Goal: Task Accomplishment & Management: Manage account settings

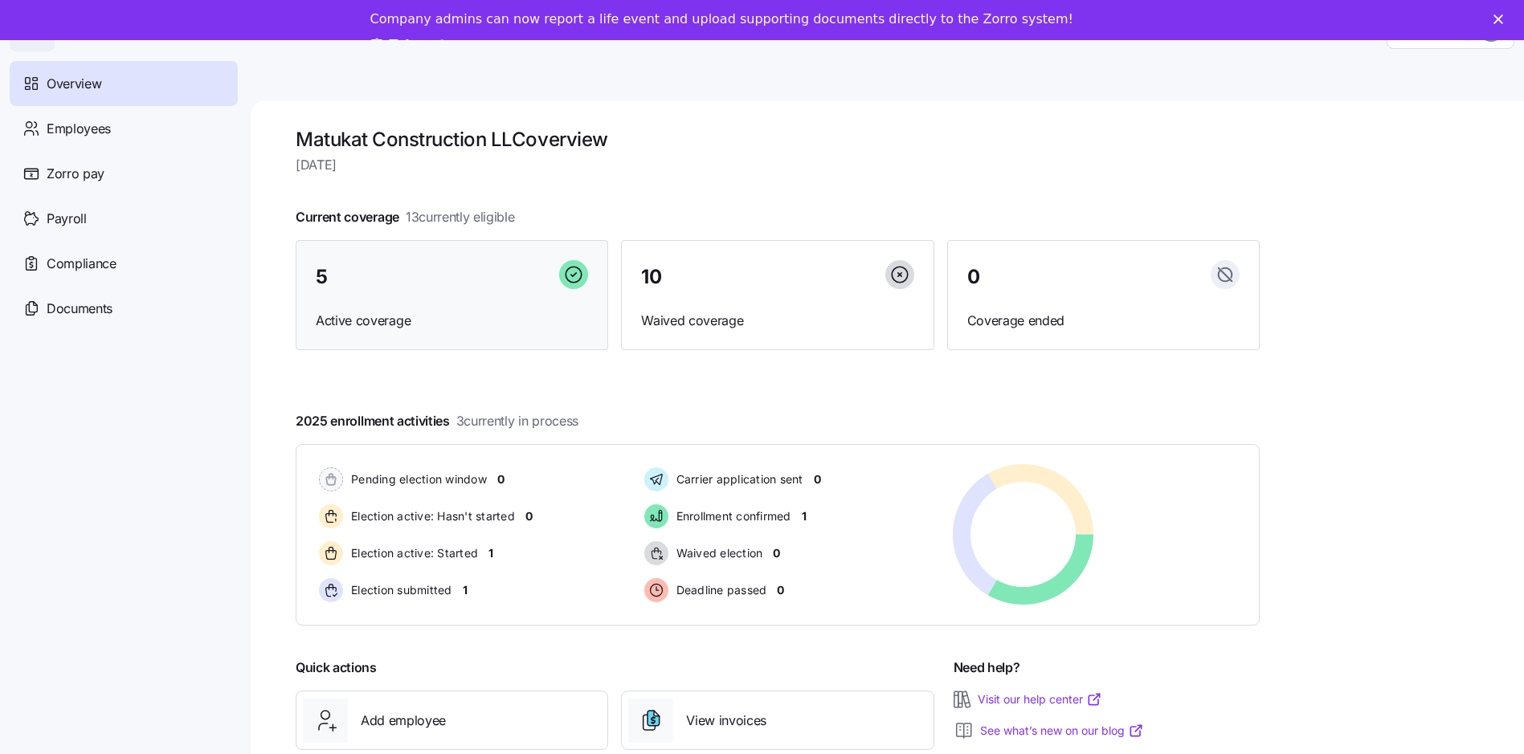
click at [486, 268] on div "5" at bounding box center [452, 277] width 272 height 35
click at [447, 293] on div "5" at bounding box center [452, 277] width 272 height 35
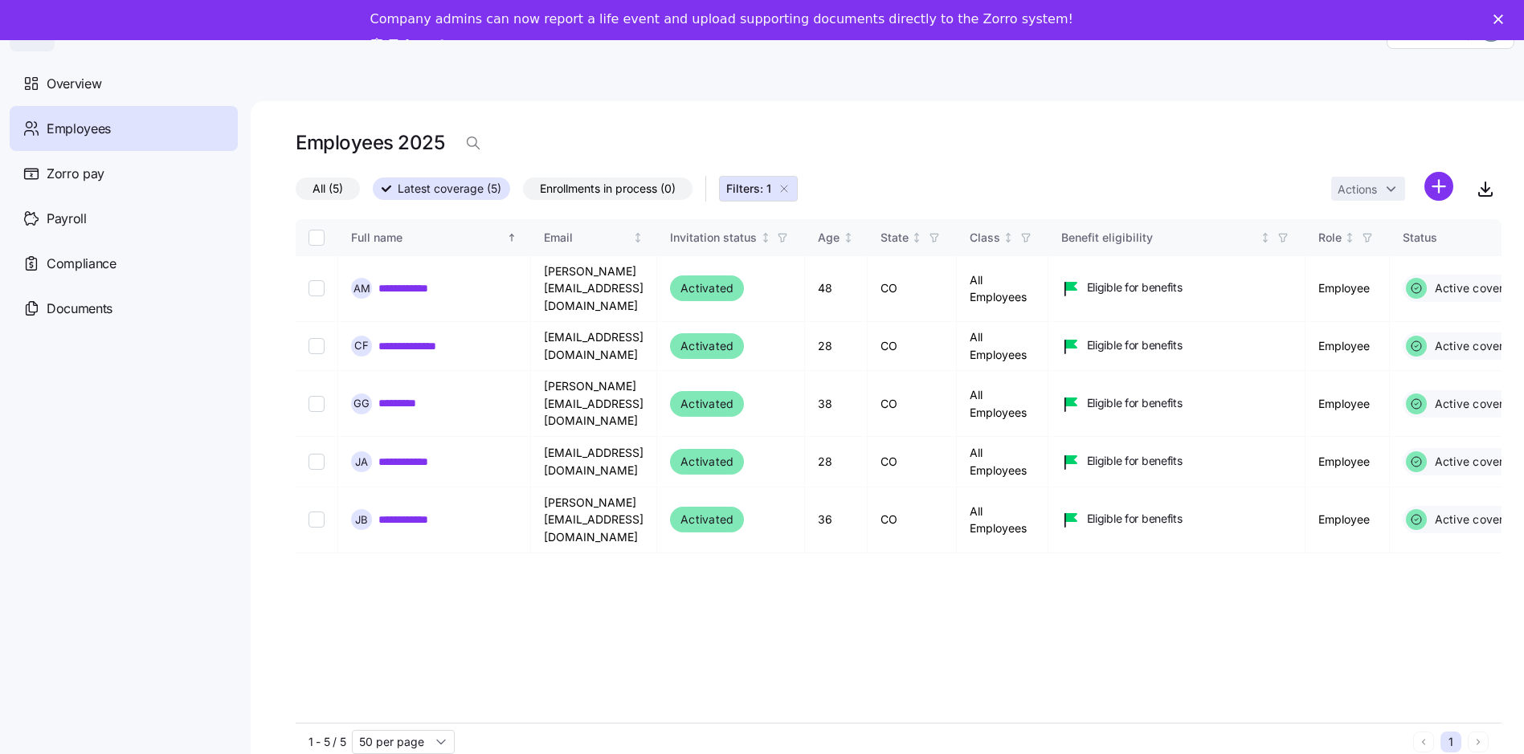
click at [1503, 19] on polygon "Close" at bounding box center [1498, 19] width 10 height 10
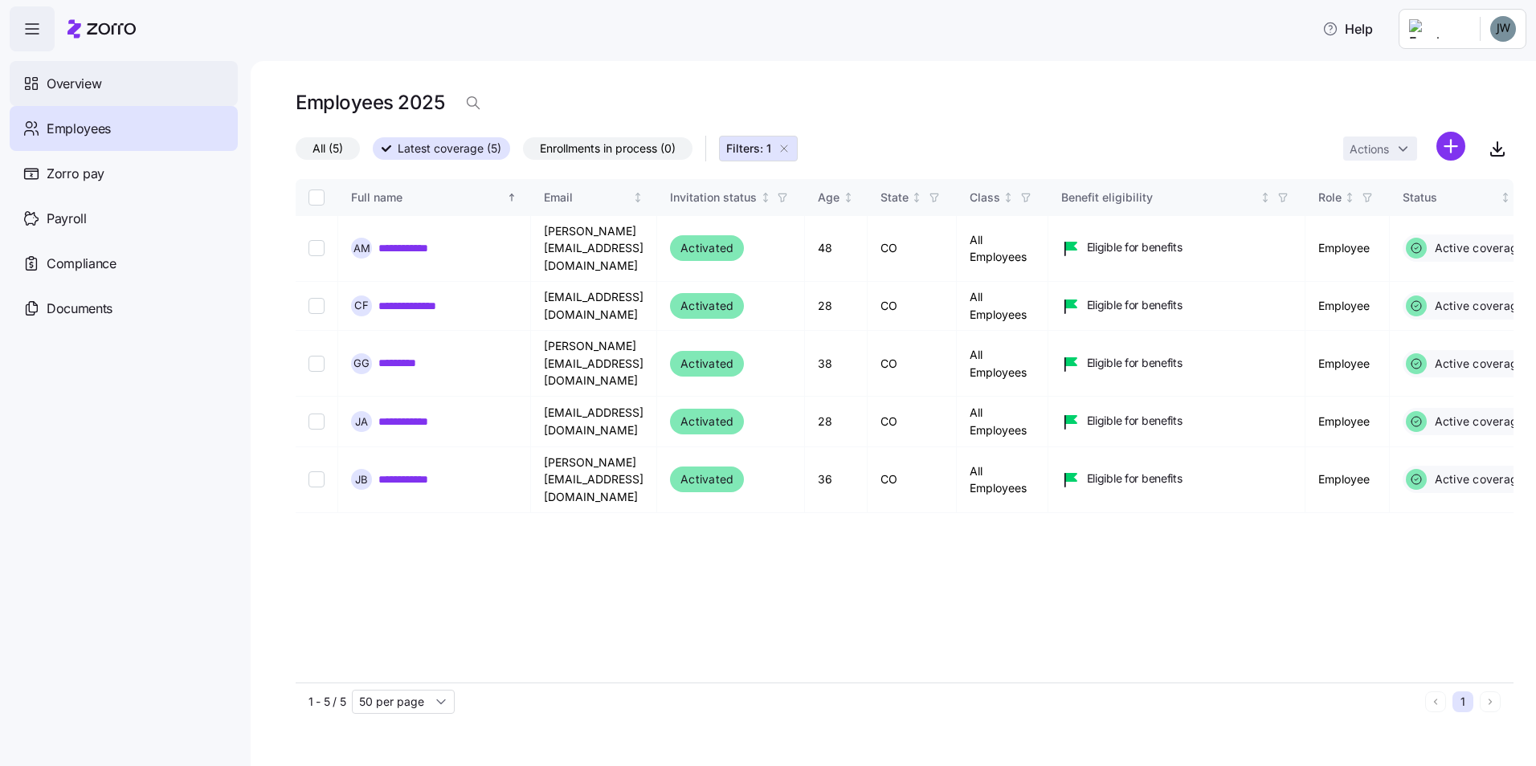
click at [68, 92] on span "Overview" at bounding box center [74, 84] width 55 height 20
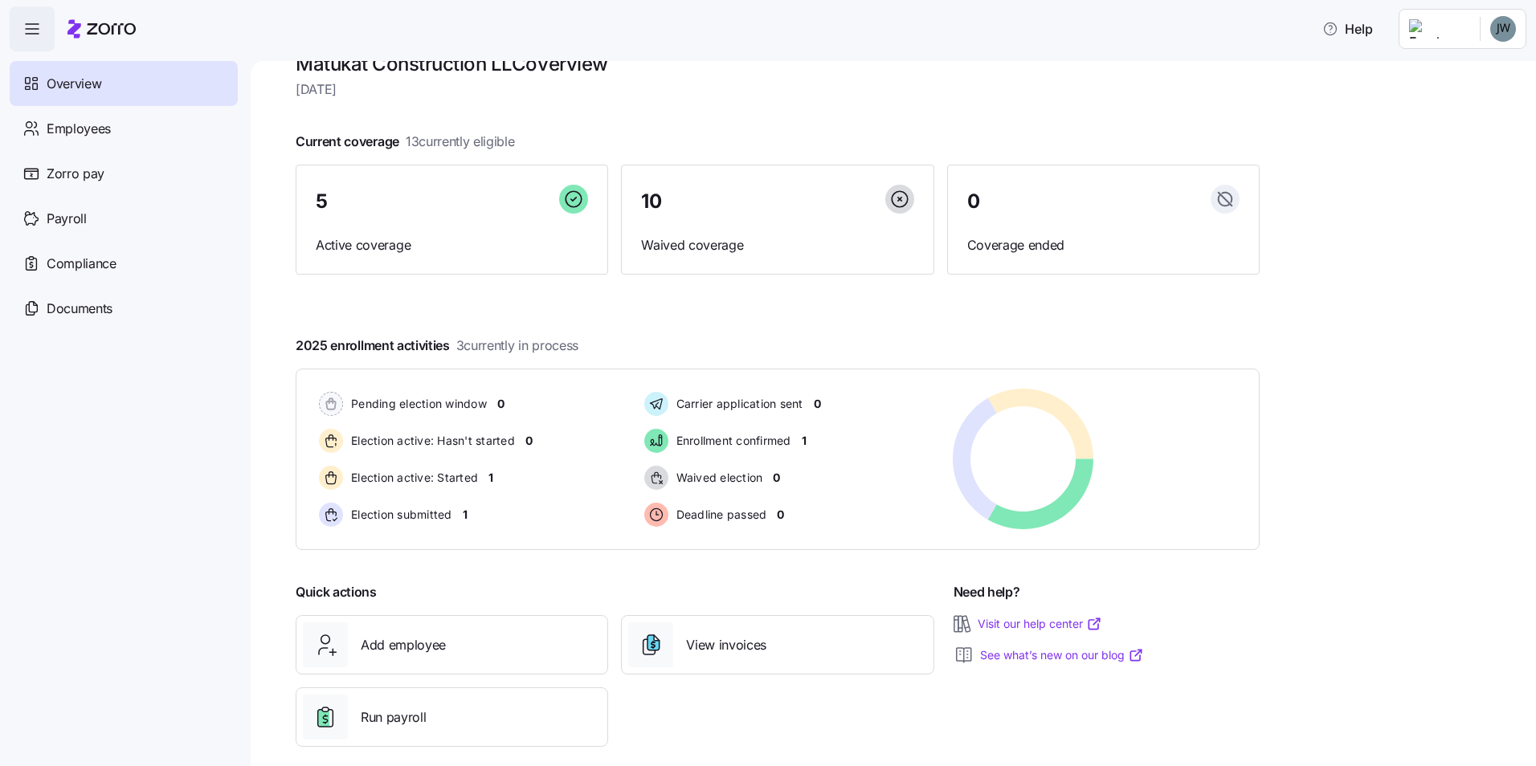
scroll to position [55, 0]
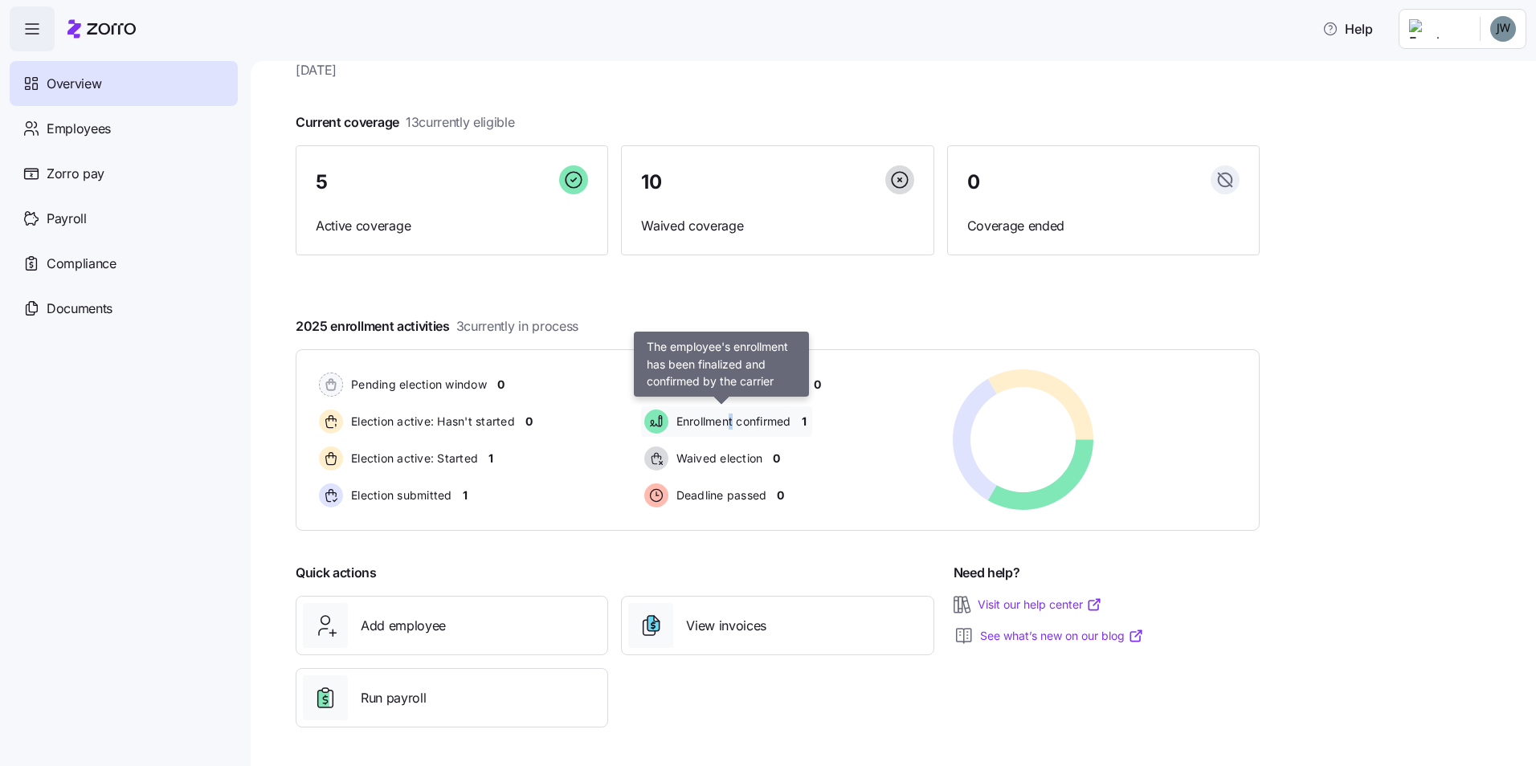
click at [733, 416] on span "Enrollment confirmed" at bounding box center [731, 422] width 120 height 16
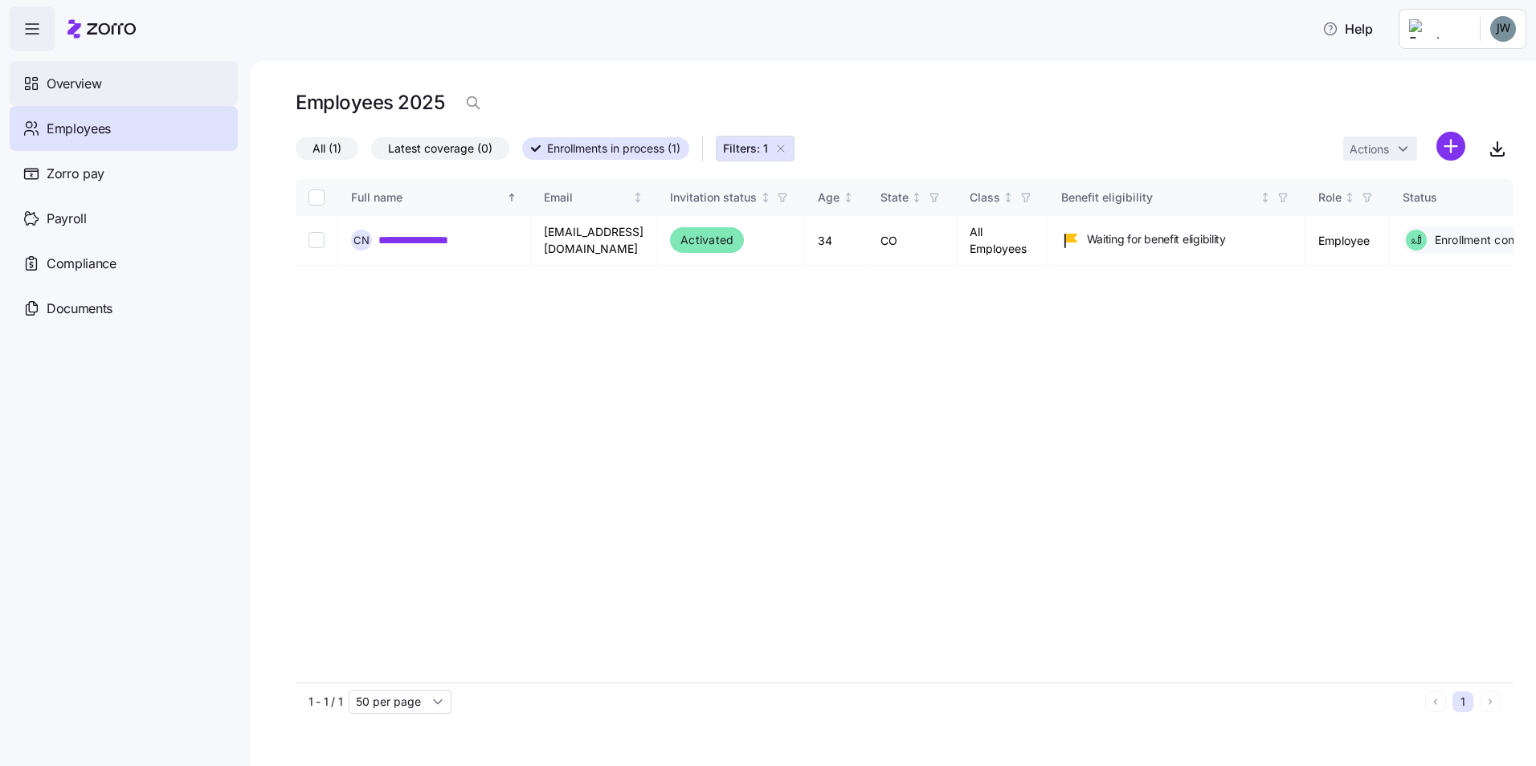
click at [74, 79] on span "Overview" at bounding box center [74, 84] width 55 height 20
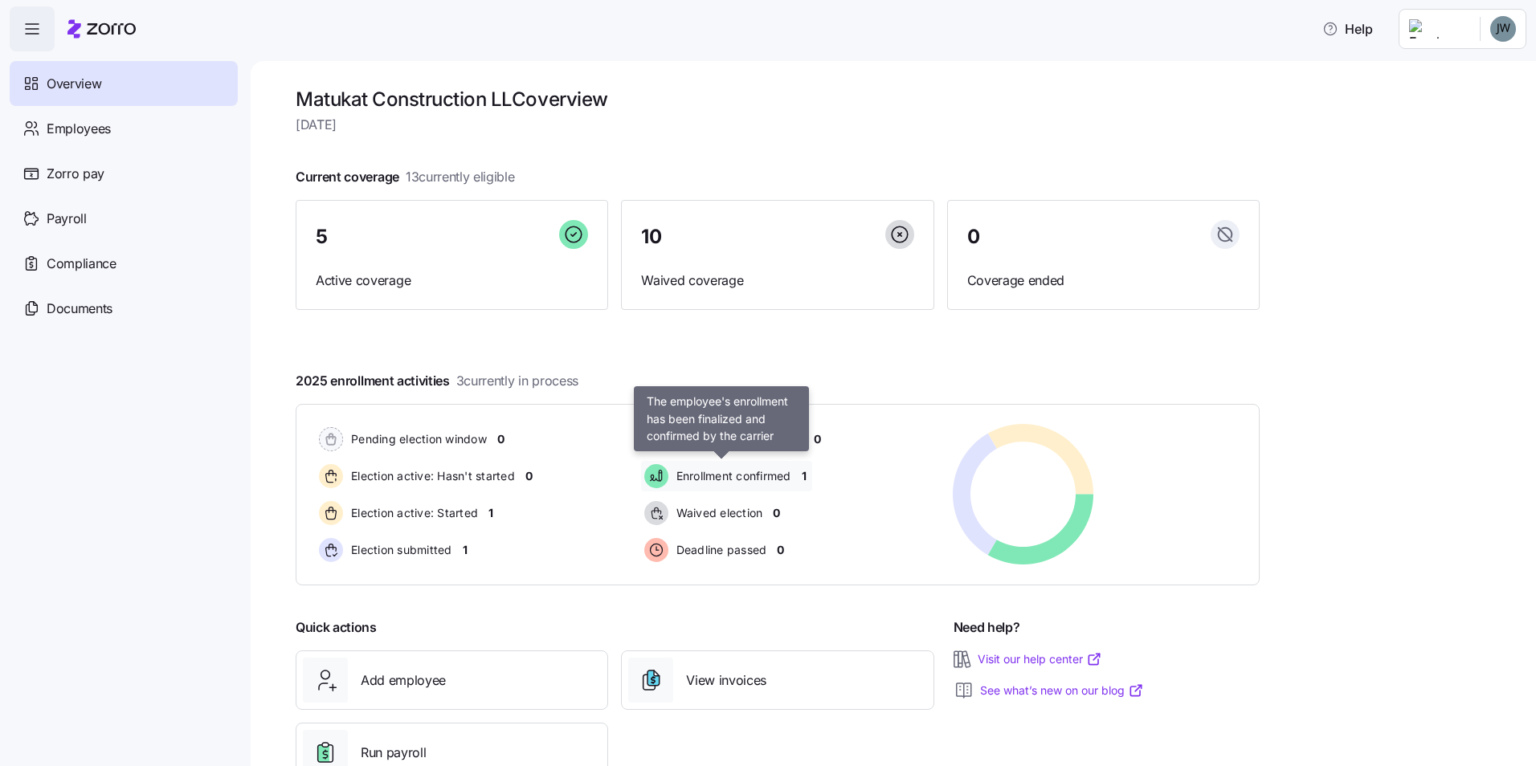
click at [774, 481] on span "Enrollment confirmed" at bounding box center [731, 476] width 120 height 16
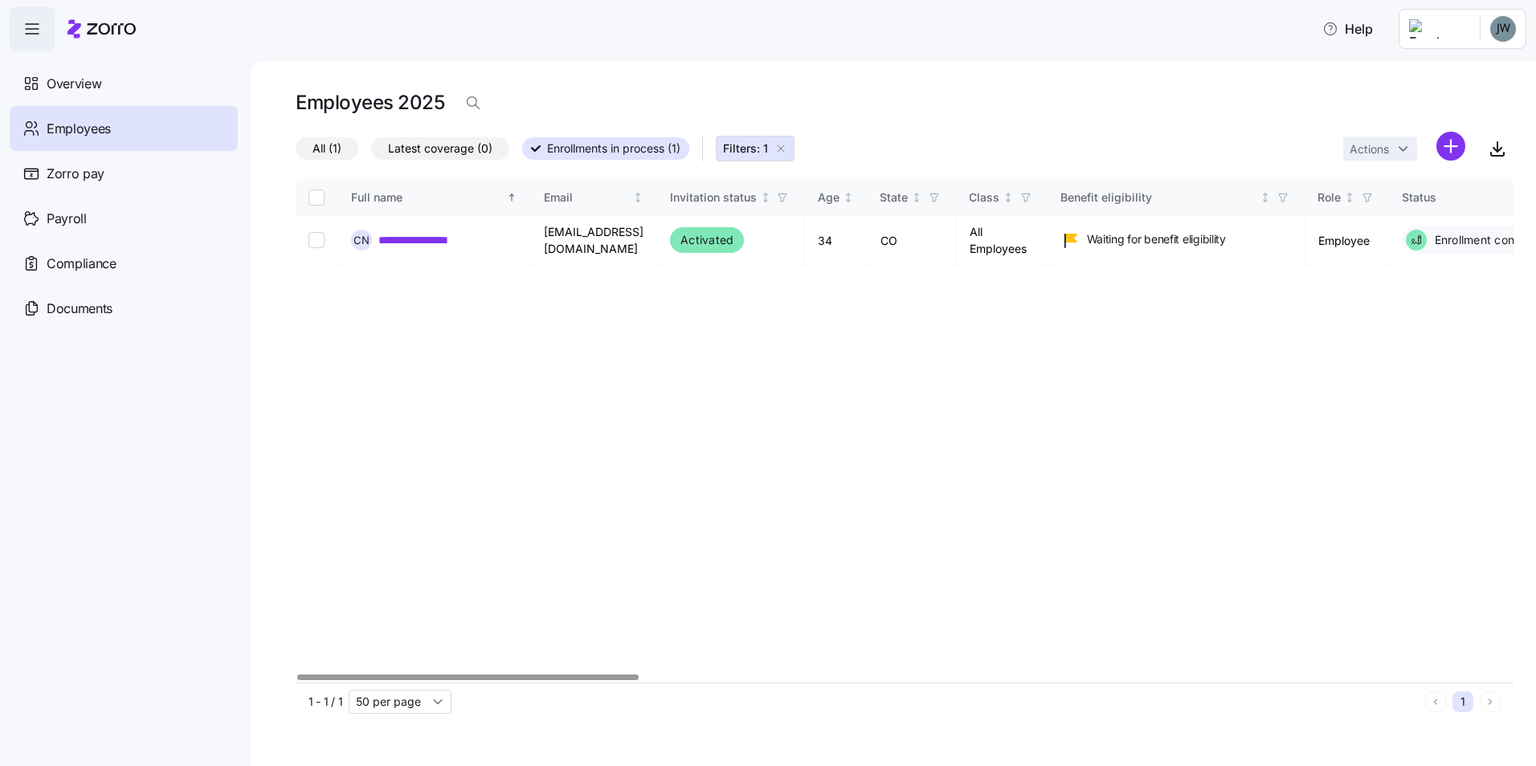
click at [378, 675] on div at bounding box center [467, 678] width 341 height 6
click at [84, 126] on span "Employees" at bounding box center [79, 129] width 64 height 20
click at [71, 81] on span "Overview" at bounding box center [74, 84] width 55 height 20
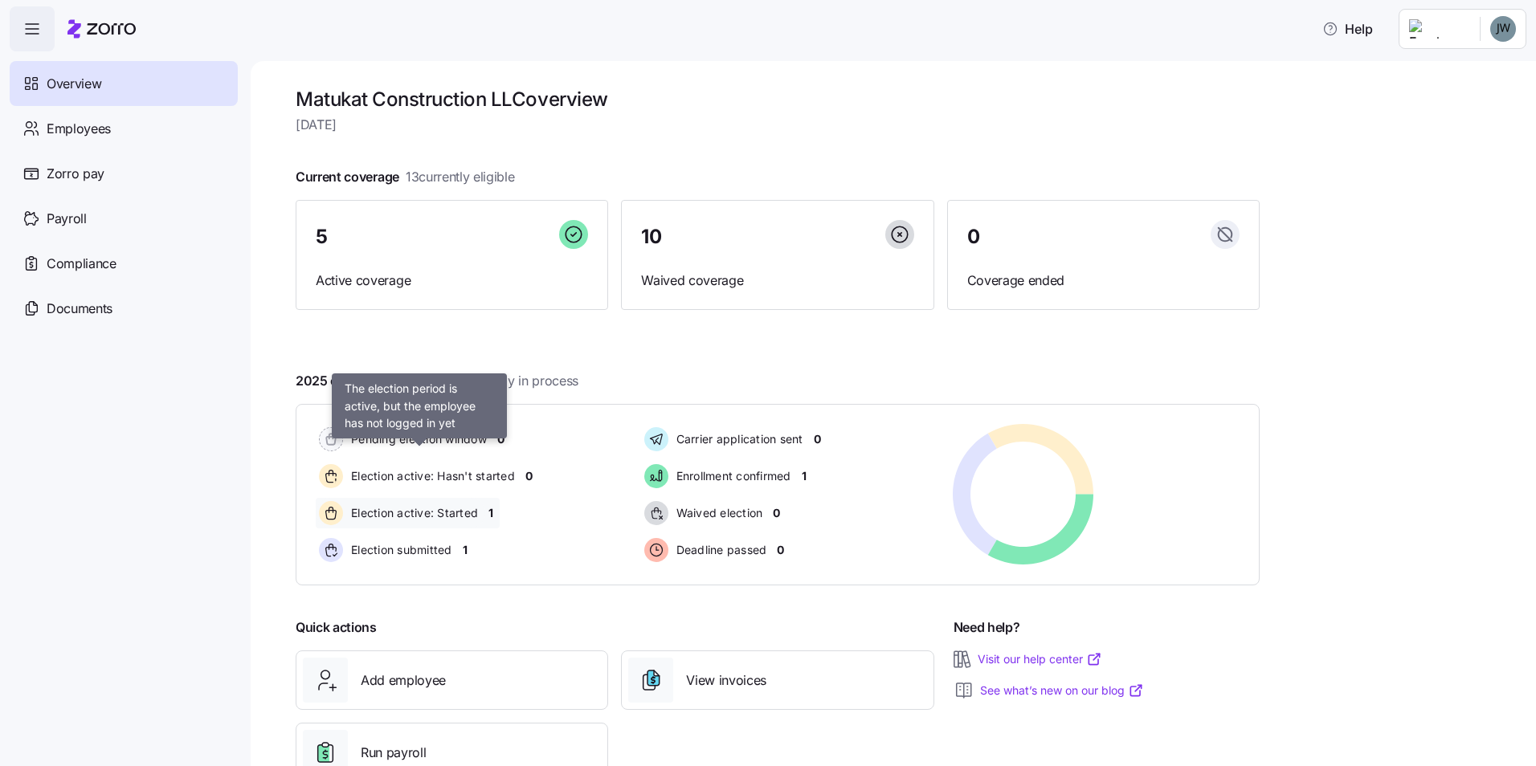
scroll to position [55, 0]
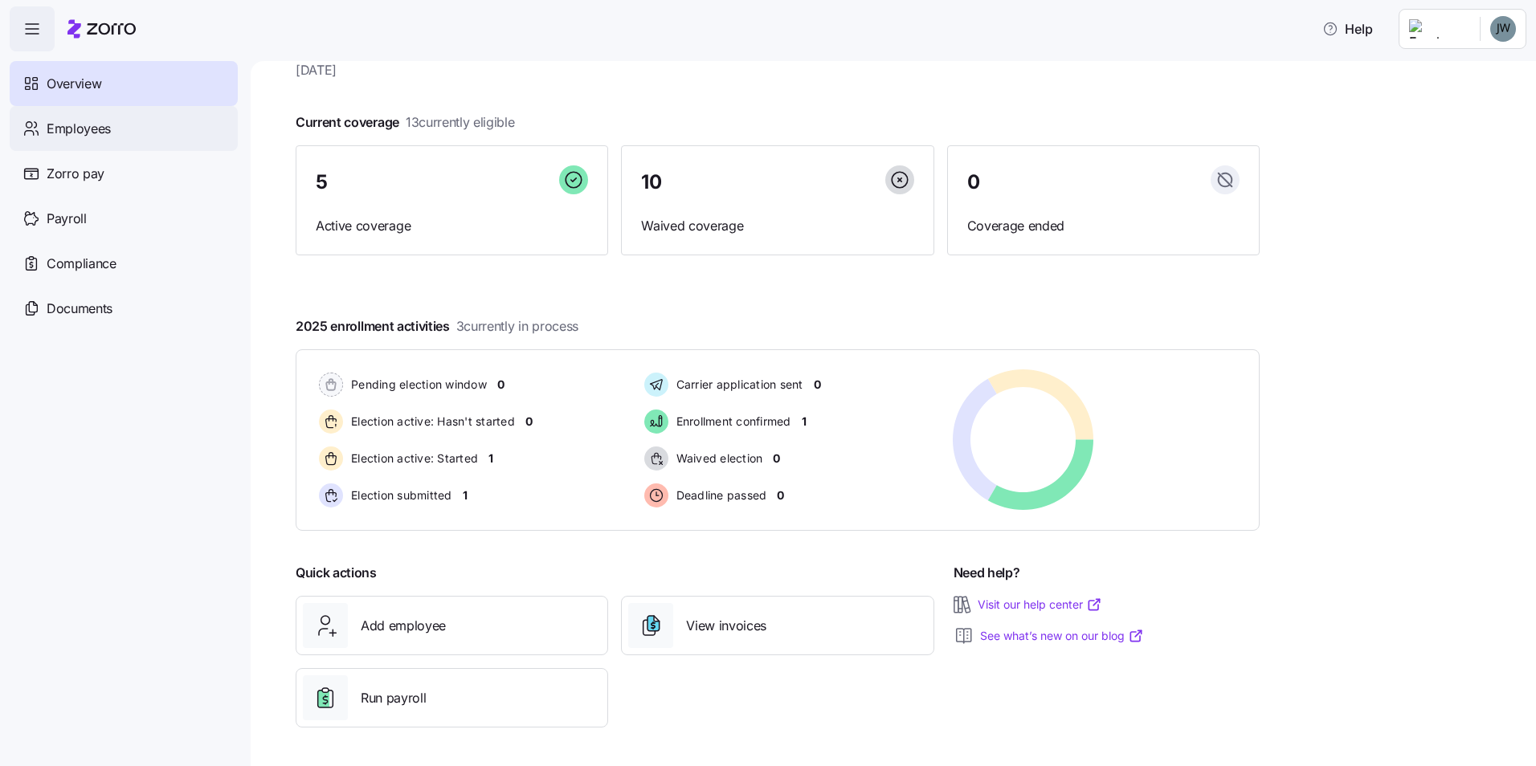
click at [92, 126] on span "Employees" at bounding box center [79, 129] width 64 height 20
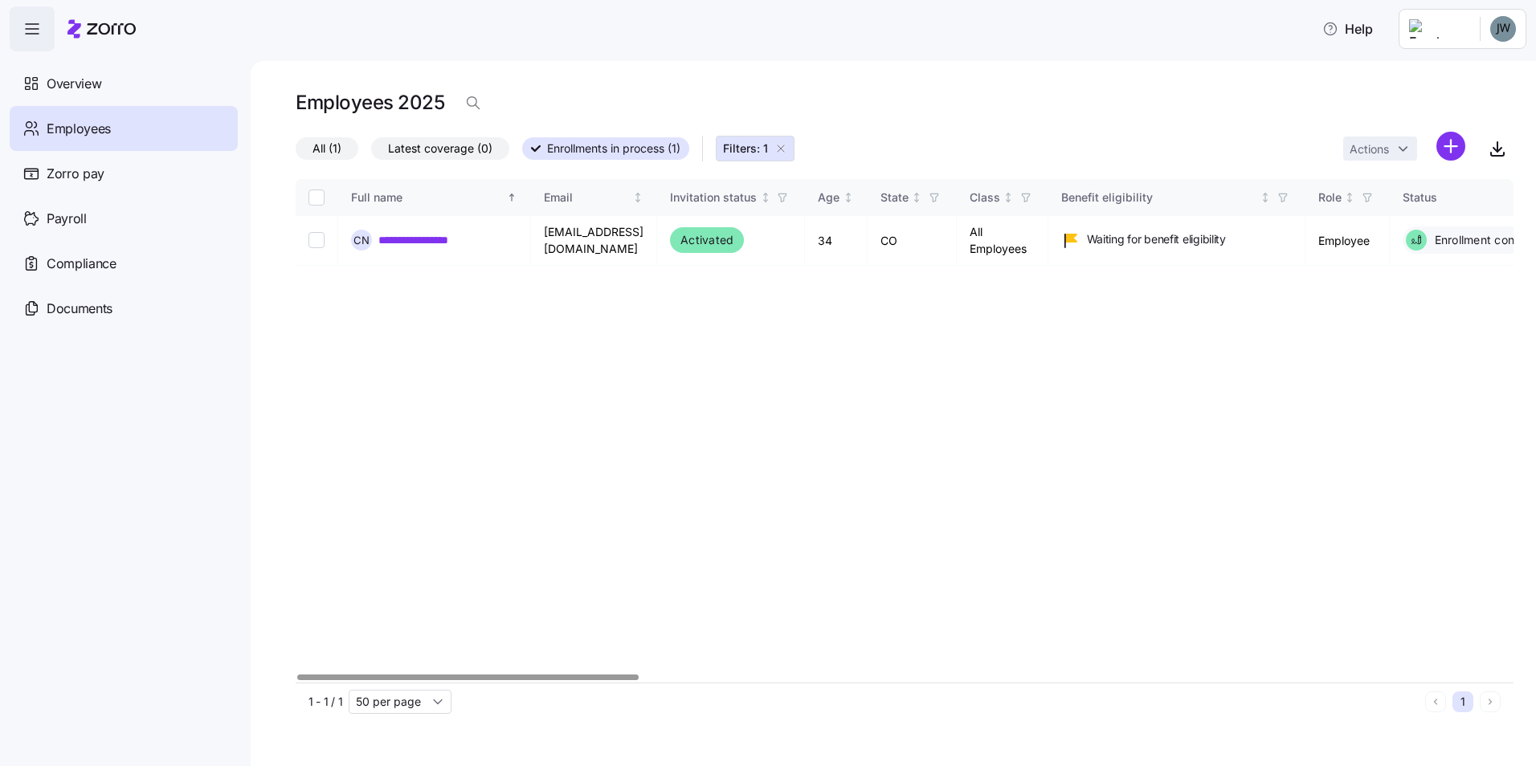
click at [780, 148] on icon "button" at bounding box center [780, 148] width 13 height 13
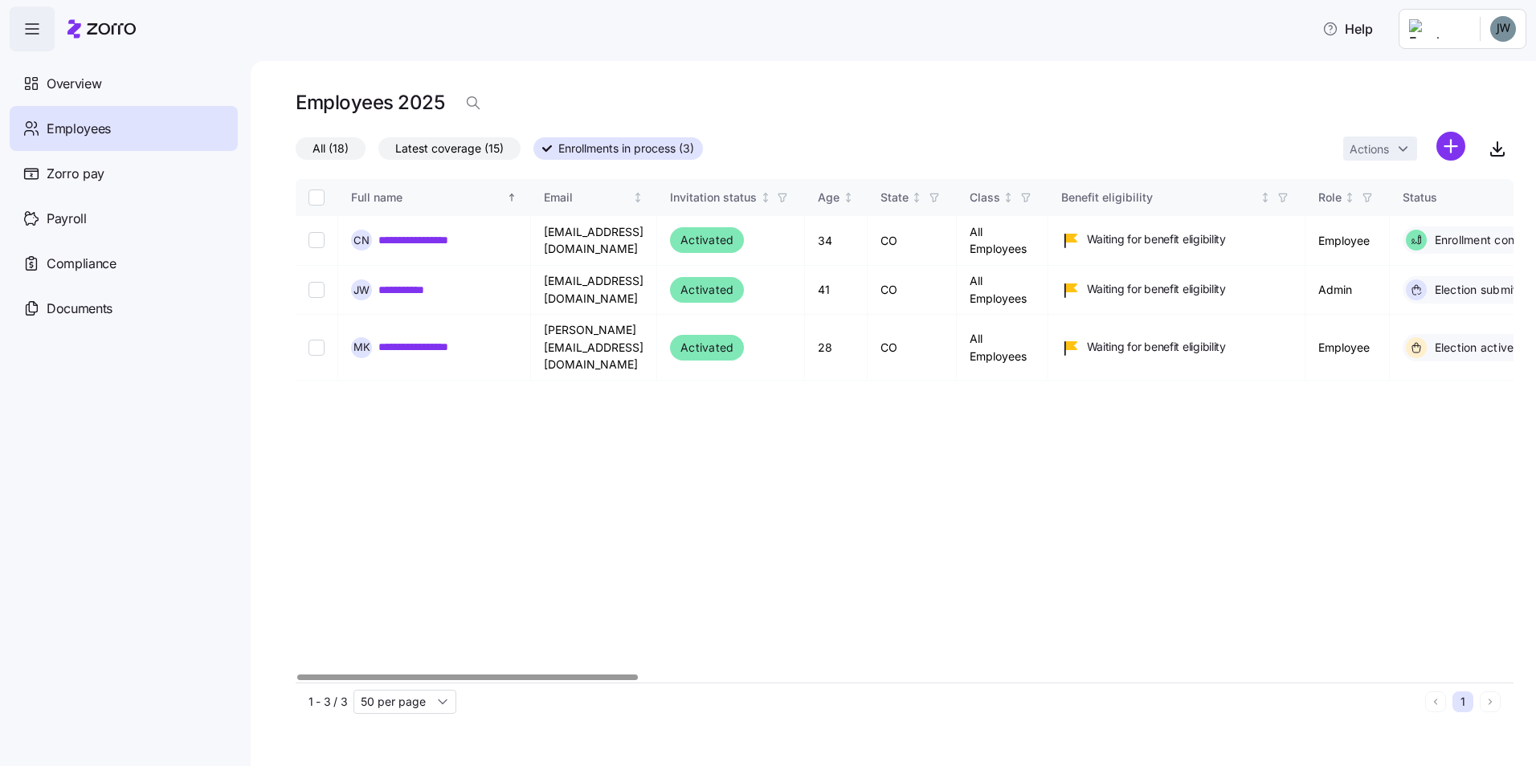
click at [530, 675] on div at bounding box center [467, 678] width 341 height 6
click at [71, 182] on span "Zorro pay" at bounding box center [76, 174] width 58 height 20
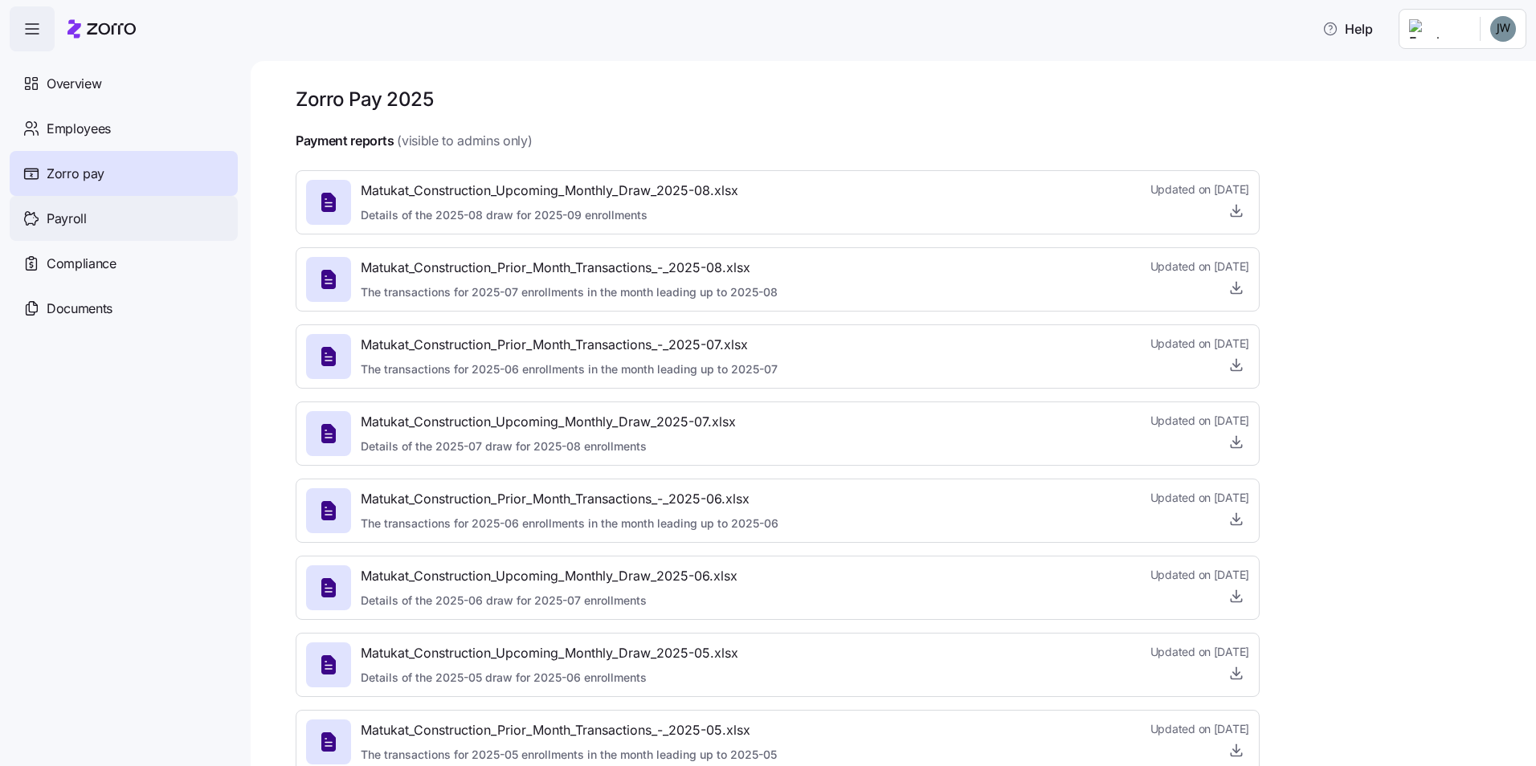
click at [83, 210] on span "Payroll" at bounding box center [67, 219] width 40 height 20
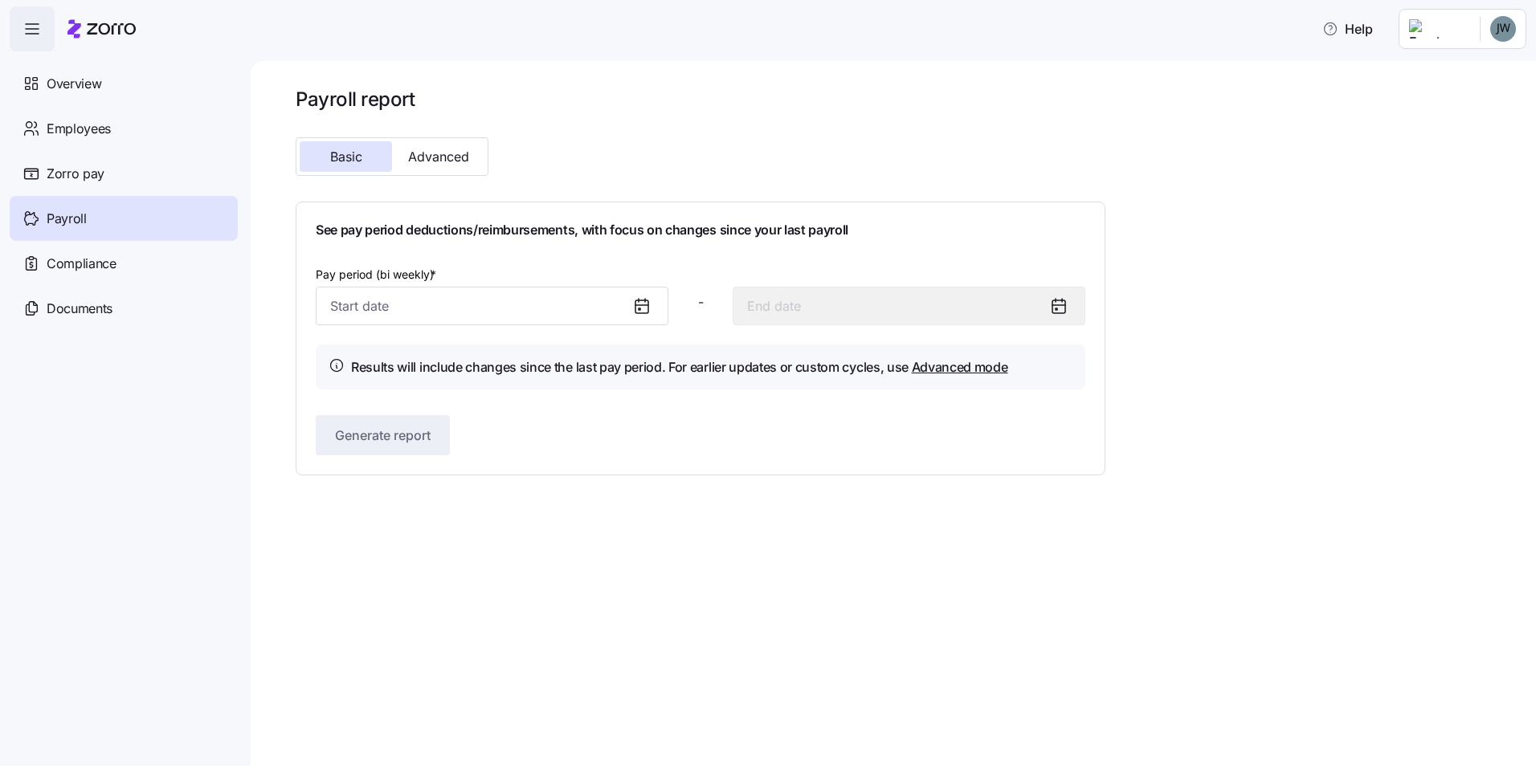
click at [644, 306] on icon at bounding box center [641, 305] width 19 height 19
click at [582, 305] on input "Pay period (bi weekly) *" at bounding box center [492, 306] width 353 height 39
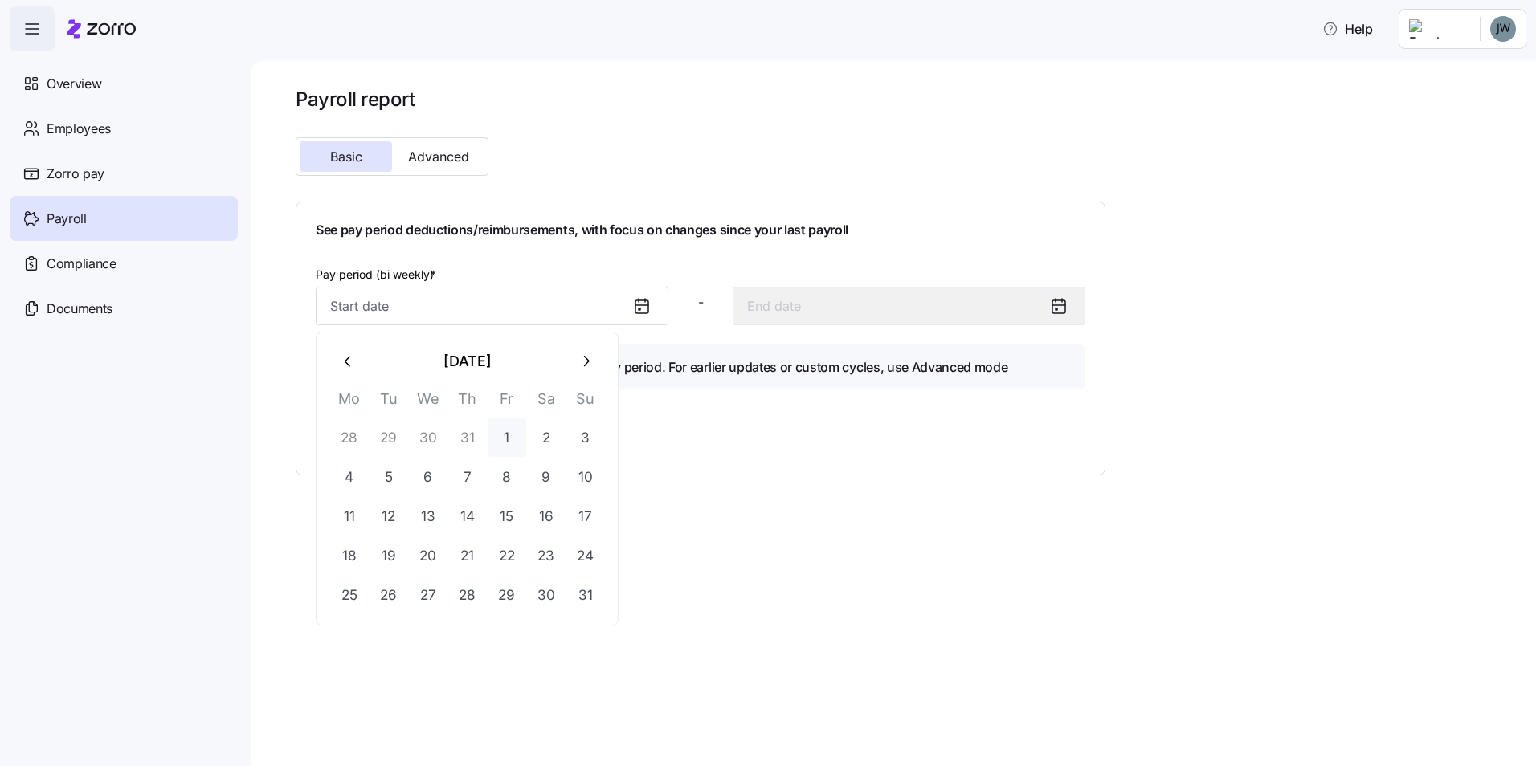
click at [516, 427] on button "1" at bounding box center [507, 437] width 39 height 39
type input "August 1, 2025"
type input "August 14, 2025"
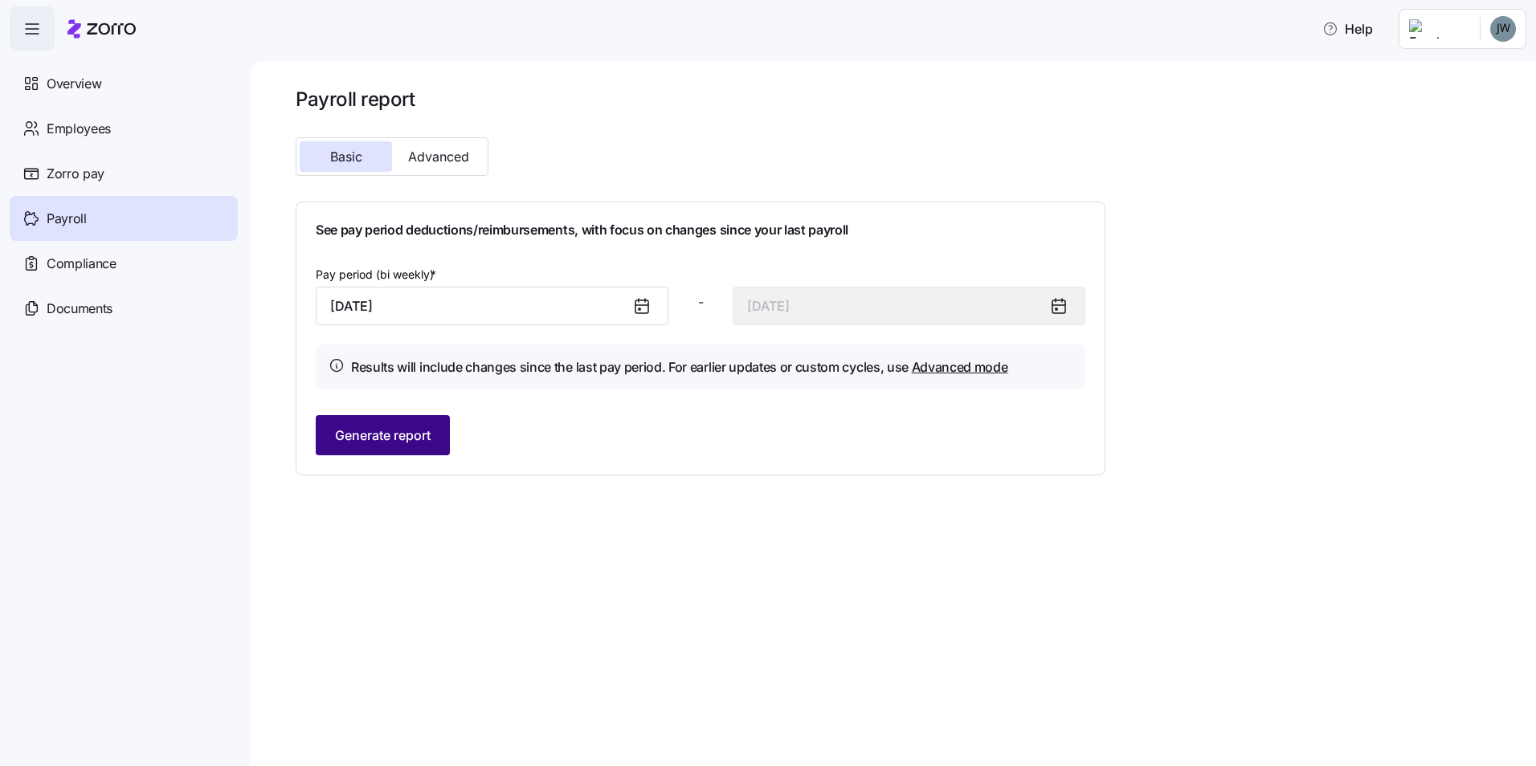
click at [393, 436] on span "Generate report" at bounding box center [383, 435] width 96 height 19
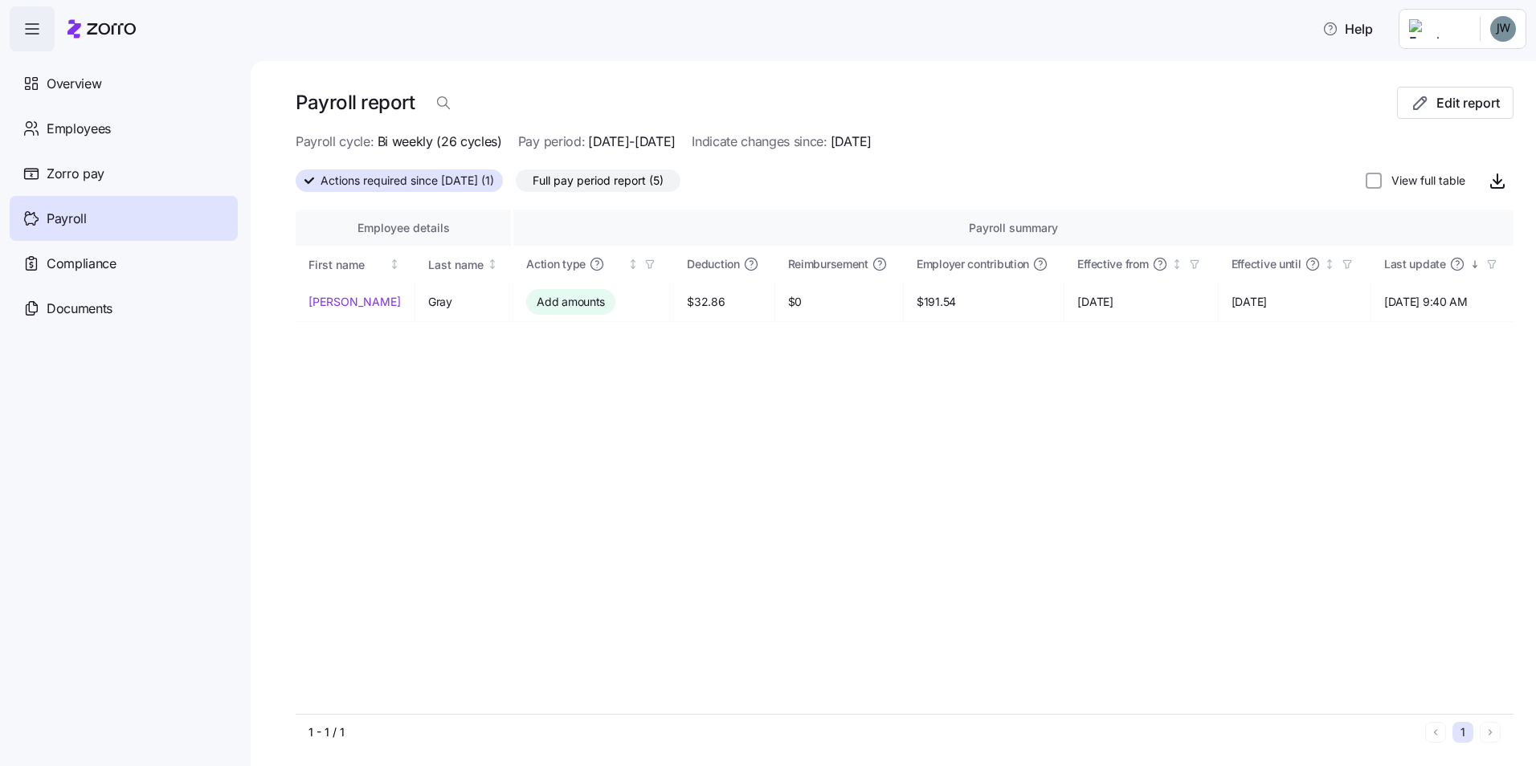
click at [478, 449] on div "Employee details Payroll summary First name Last name Action type Deduction Rei…" at bounding box center [905, 462] width 1218 height 504
click at [757, 406] on div "Employee details Payroll summary First name Last name Action type Deduction Rei…" at bounding box center [905, 462] width 1218 height 504
click at [89, 274] on div "Compliance" at bounding box center [124, 263] width 228 height 45
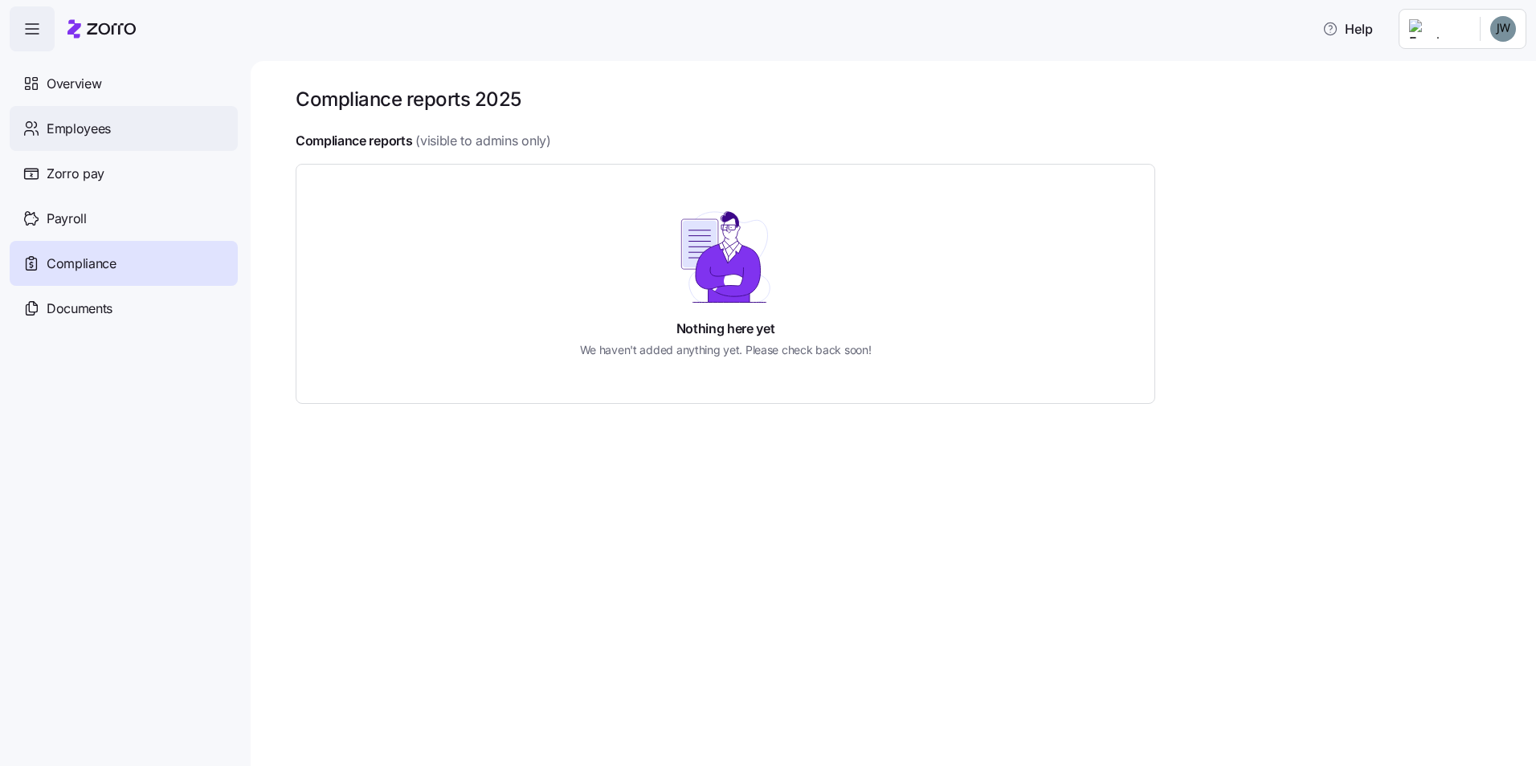
click at [94, 139] on div "Employees" at bounding box center [124, 128] width 228 height 45
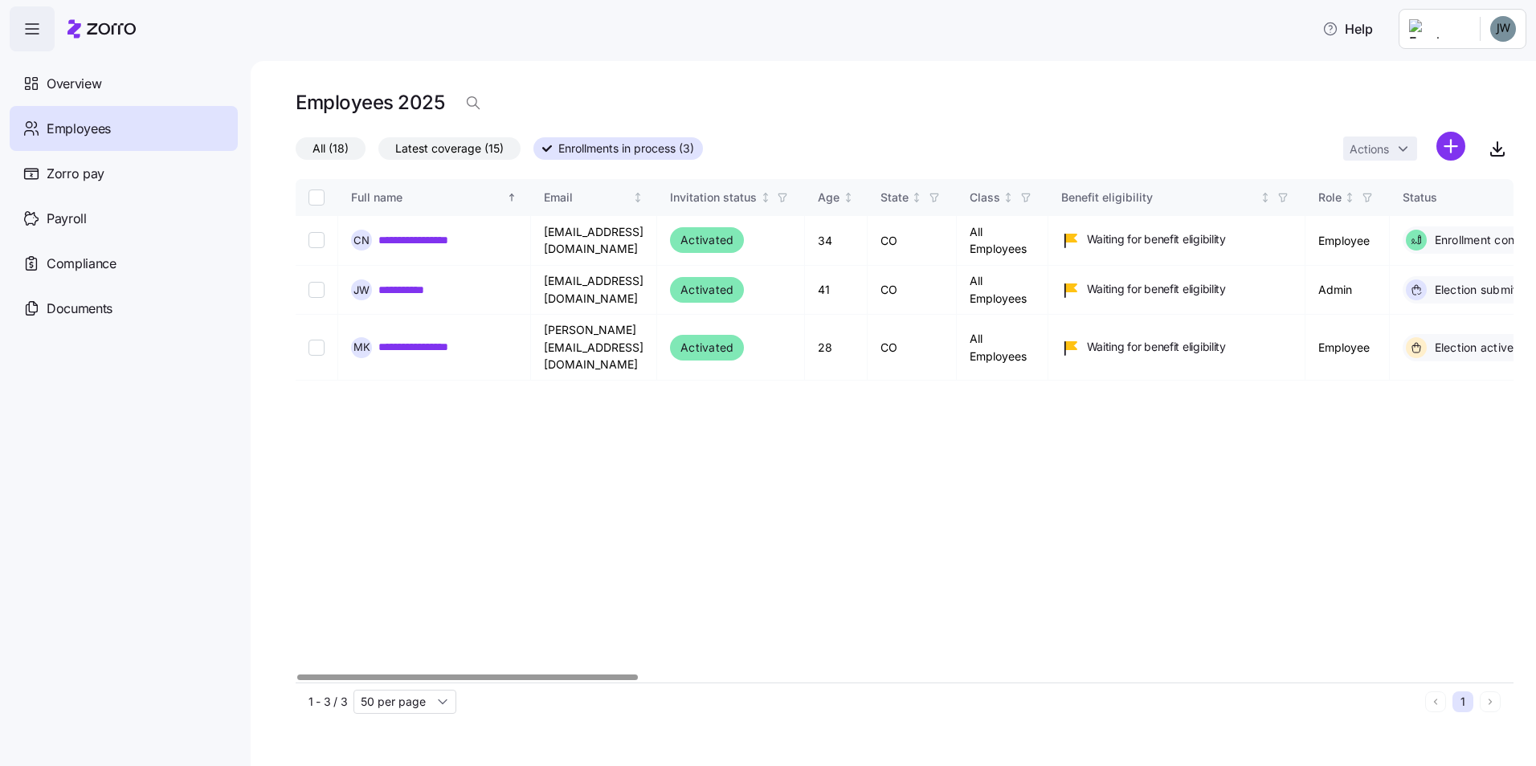
click at [412, 680] on div at bounding box center [467, 678] width 341 height 6
click at [537, 569] on div "**********" at bounding box center [905, 431] width 1218 height 504
click at [357, 154] on label "All (18)" at bounding box center [331, 148] width 70 height 22
click at [296, 153] on input "All (18)" at bounding box center [296, 153] width 0 height 0
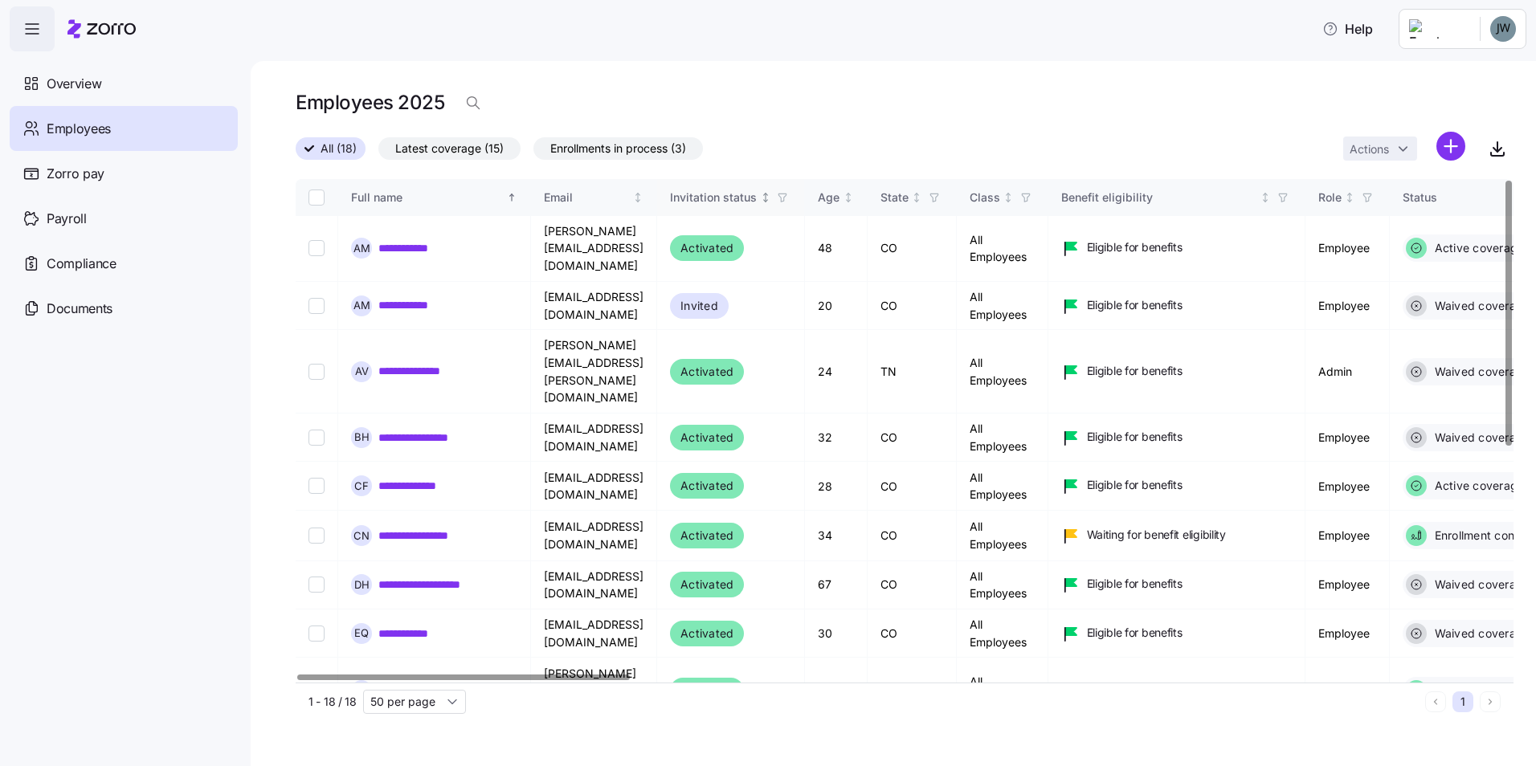
click at [757, 198] on div "Invitation status" at bounding box center [713, 198] width 87 height 18
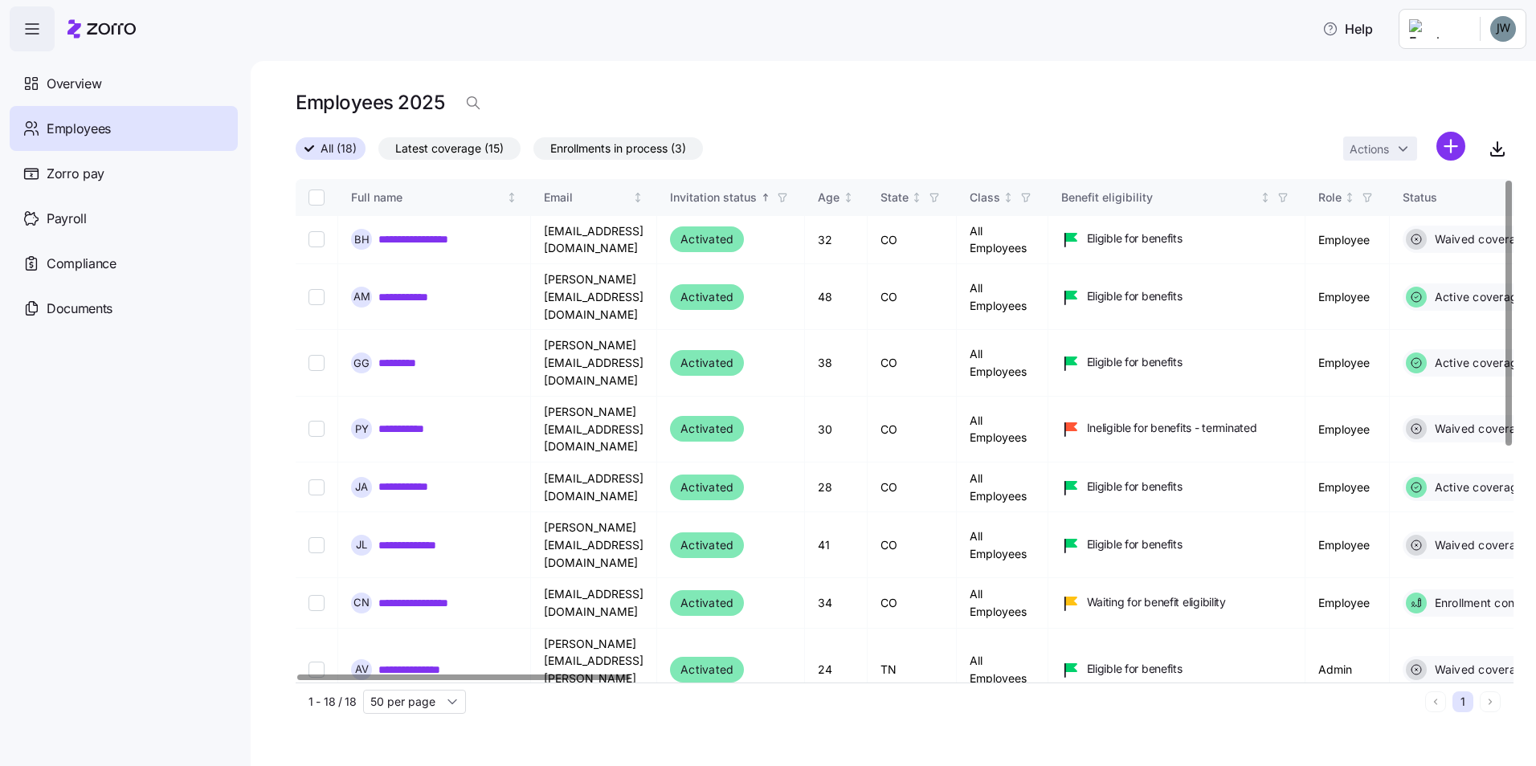
click at [416, 675] on div at bounding box center [463, 678] width 333 height 6
click at [501, 149] on span "Latest coverage (15)" at bounding box center [449, 148] width 108 height 21
click at [378, 153] on input "Latest coverage (15)" at bounding box center [378, 153] width 0 height 0
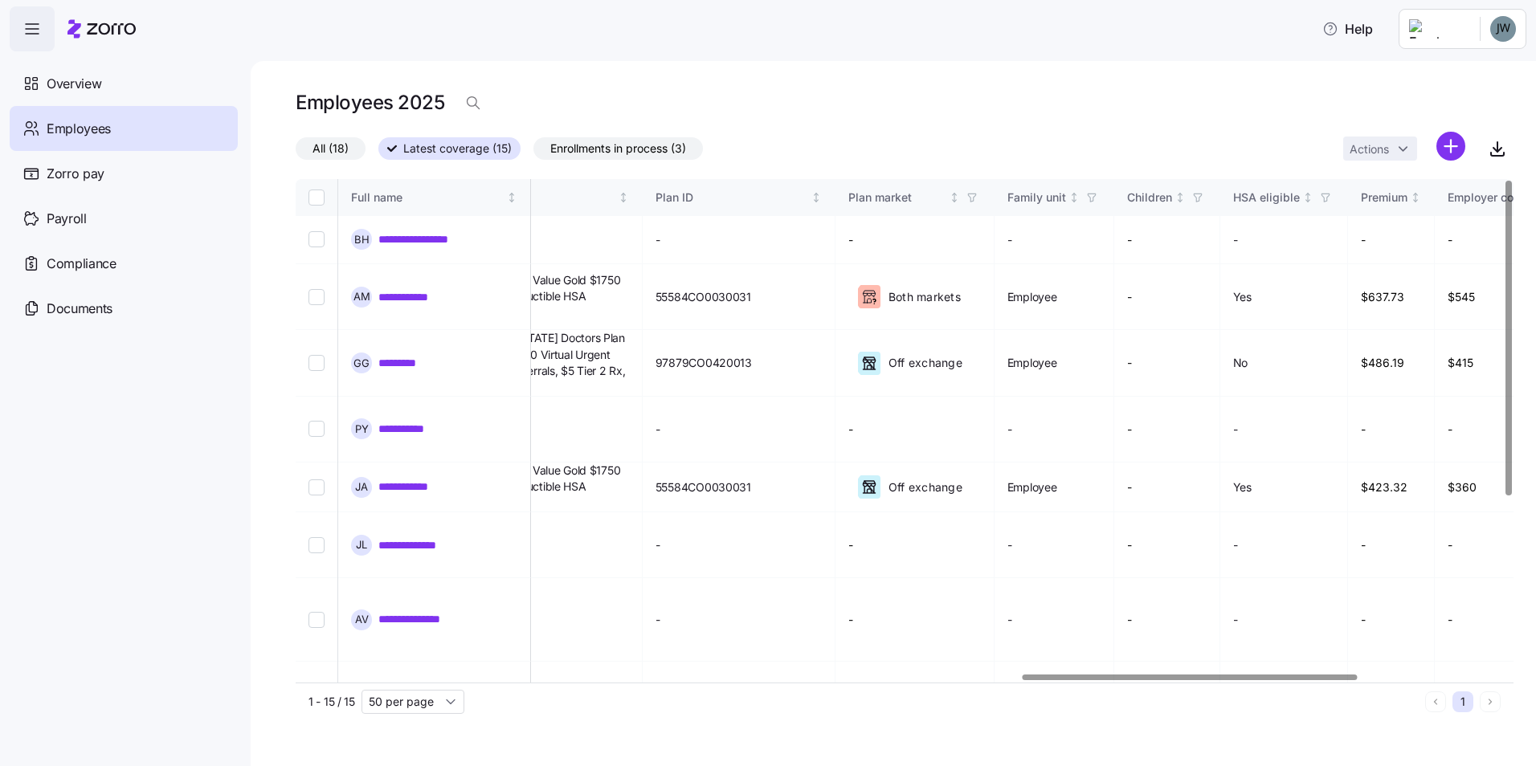
scroll to position [0, 2640]
click at [1306, 675] on div at bounding box center [1189, 678] width 335 height 6
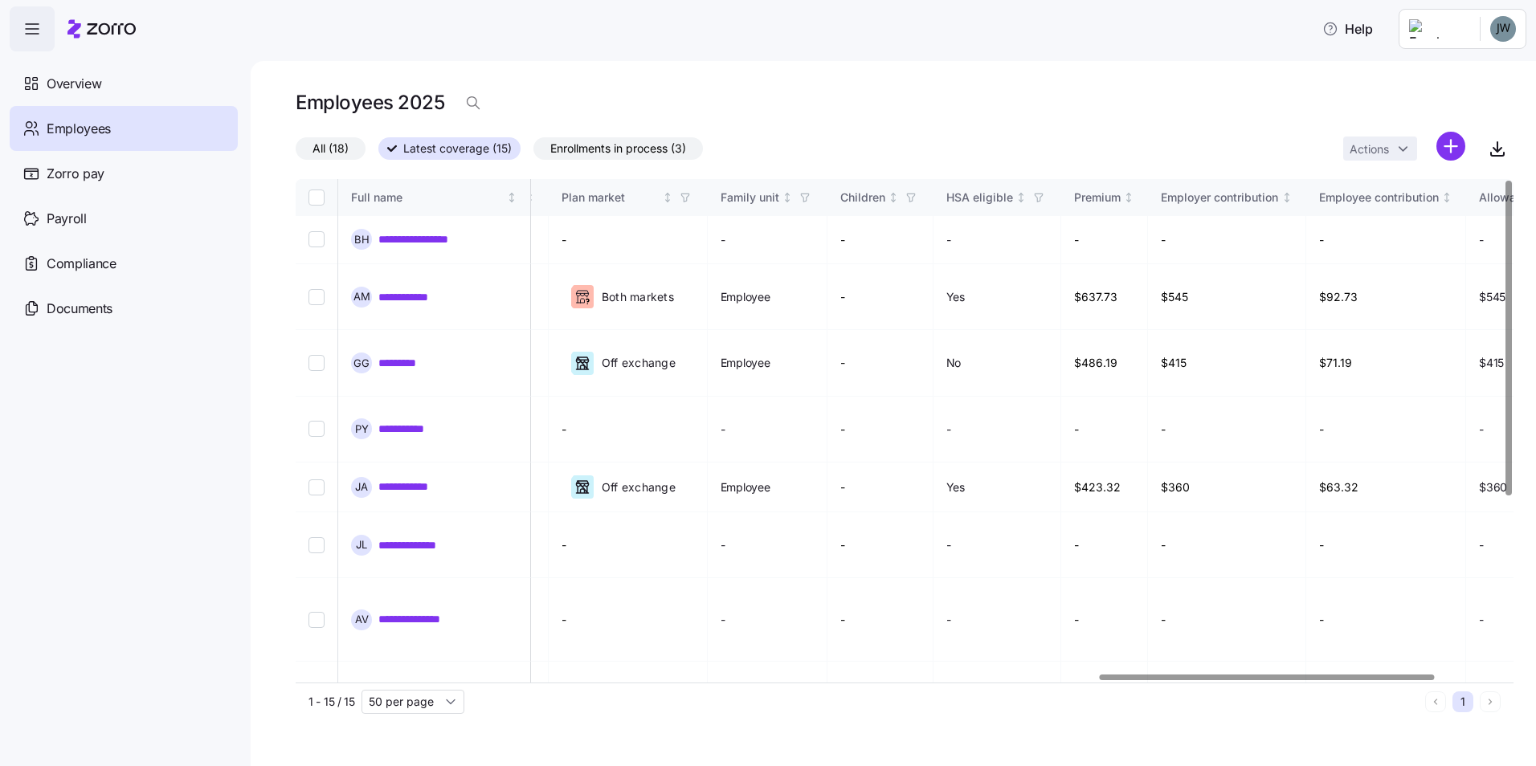
scroll to position [0, 3161]
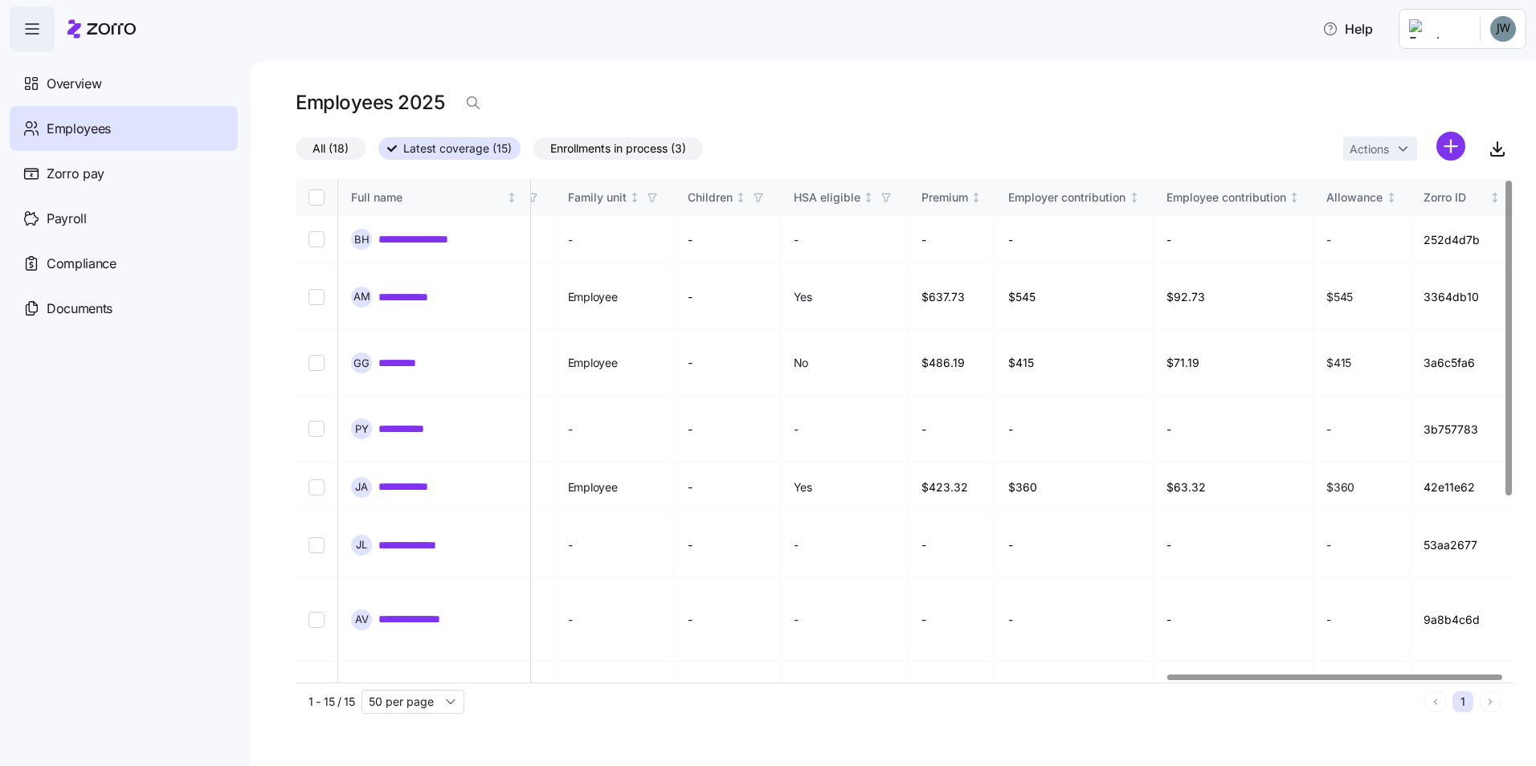
click at [1424, 683] on div at bounding box center [900, 678] width 1208 height 10
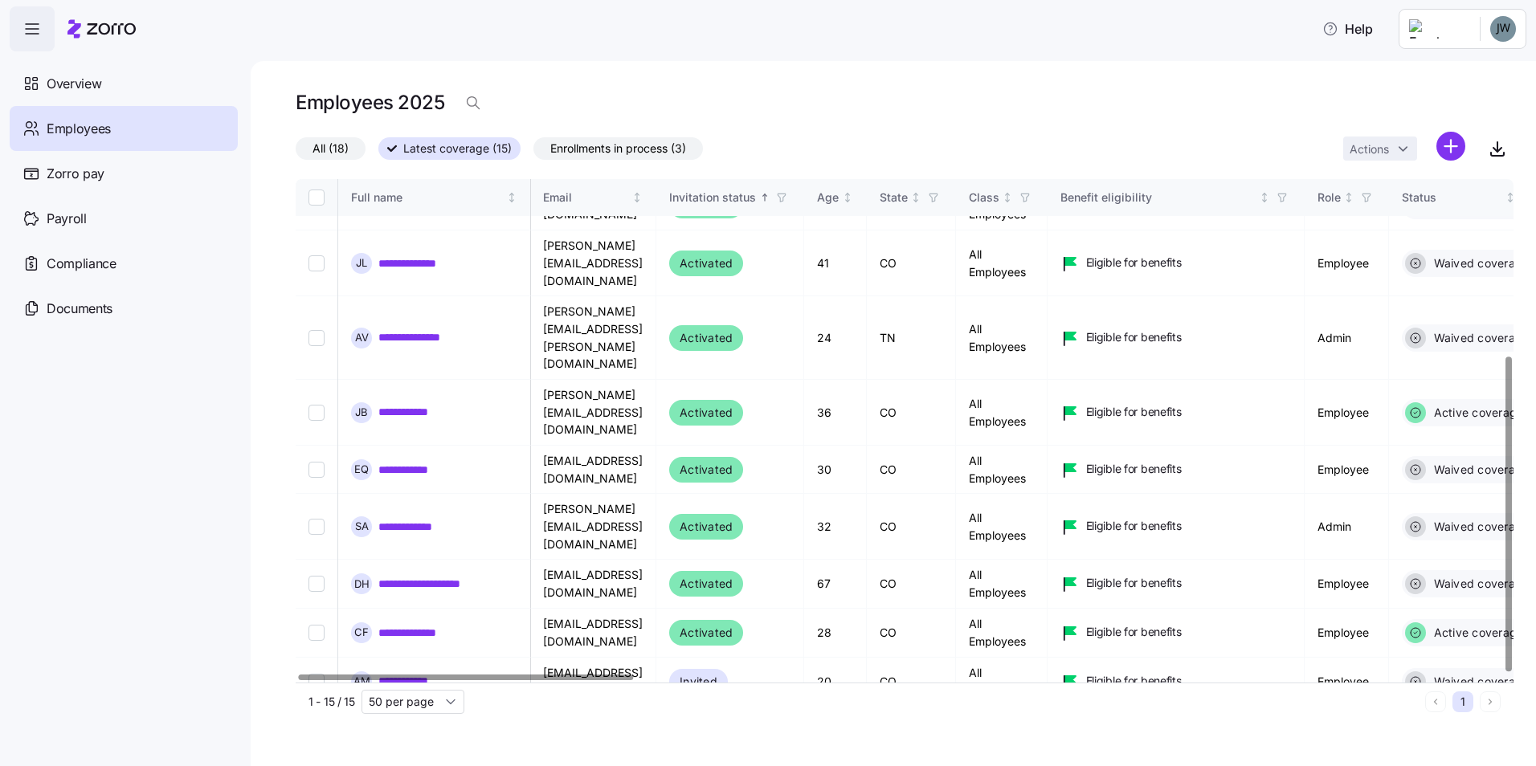
scroll to position [282, 0]
click at [323, 678] on div at bounding box center [464, 678] width 335 height 6
click at [553, 675] on div at bounding box center [464, 678] width 335 height 6
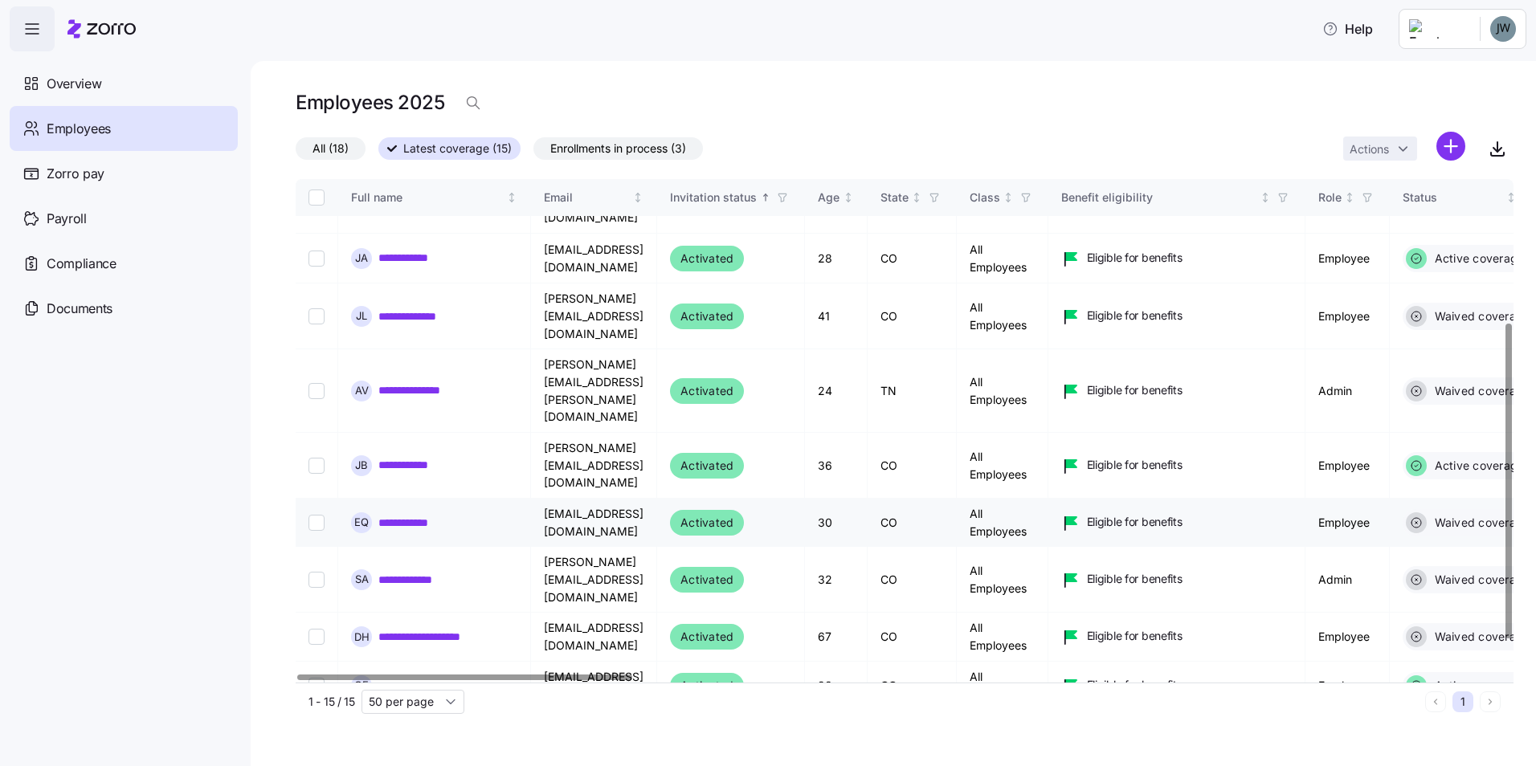
scroll to position [0, 0]
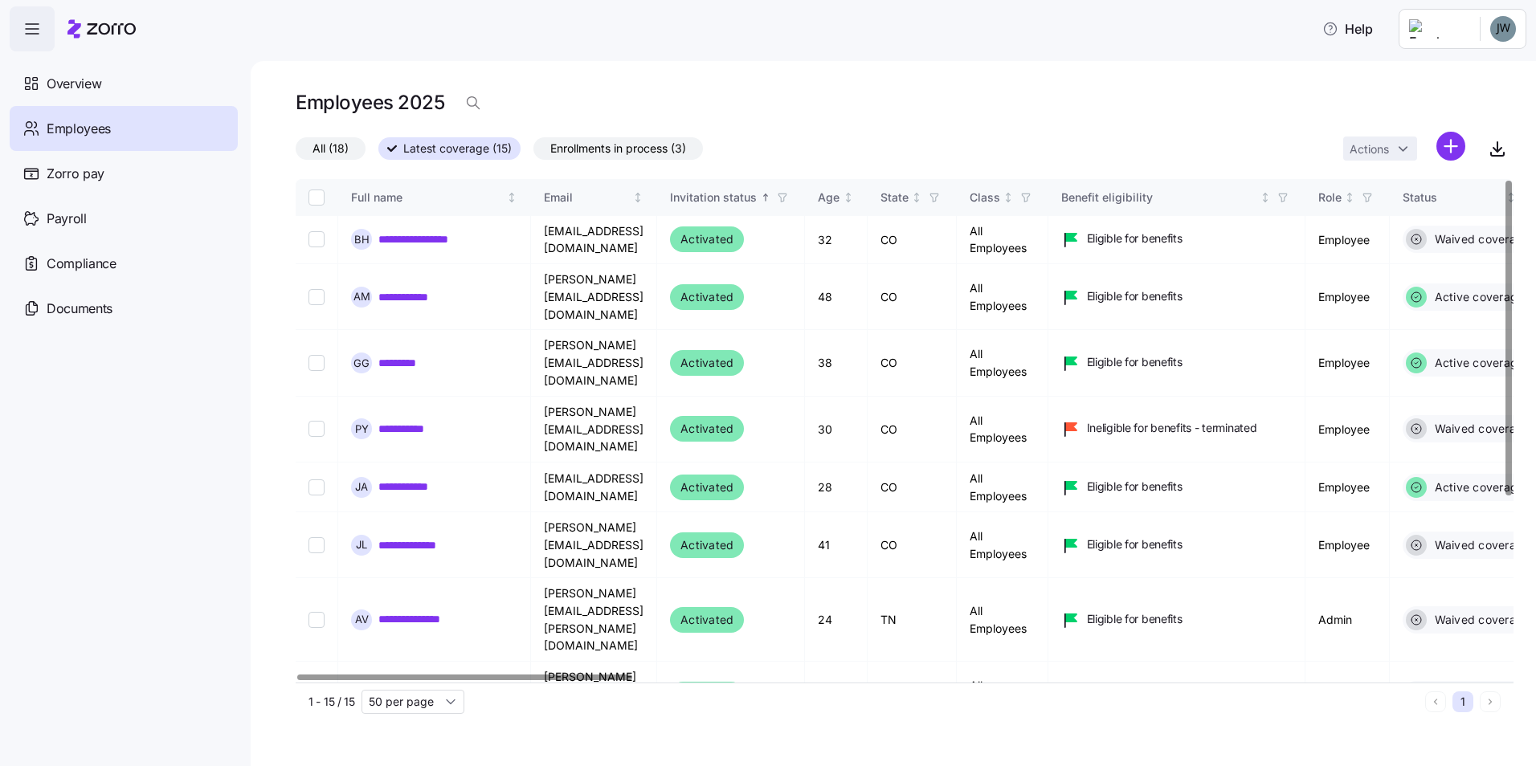
click at [928, 63] on main "**********" at bounding box center [768, 378] width 1536 height 757
click at [77, 511] on nav "Overview Employees Zorro pay Payroll Compliance Documents" at bounding box center [125, 408] width 251 height 715
click at [1085, 134] on div "All (18) Latest coverage (15) Enrollments in process (3) Actions" at bounding box center [905, 149] width 1218 height 35
click at [1092, 100] on div "Employees 2025" at bounding box center [905, 109] width 1218 height 45
click at [151, 510] on nav "Overview Employees Zorro pay Payroll Compliance Documents" at bounding box center [125, 408] width 251 height 715
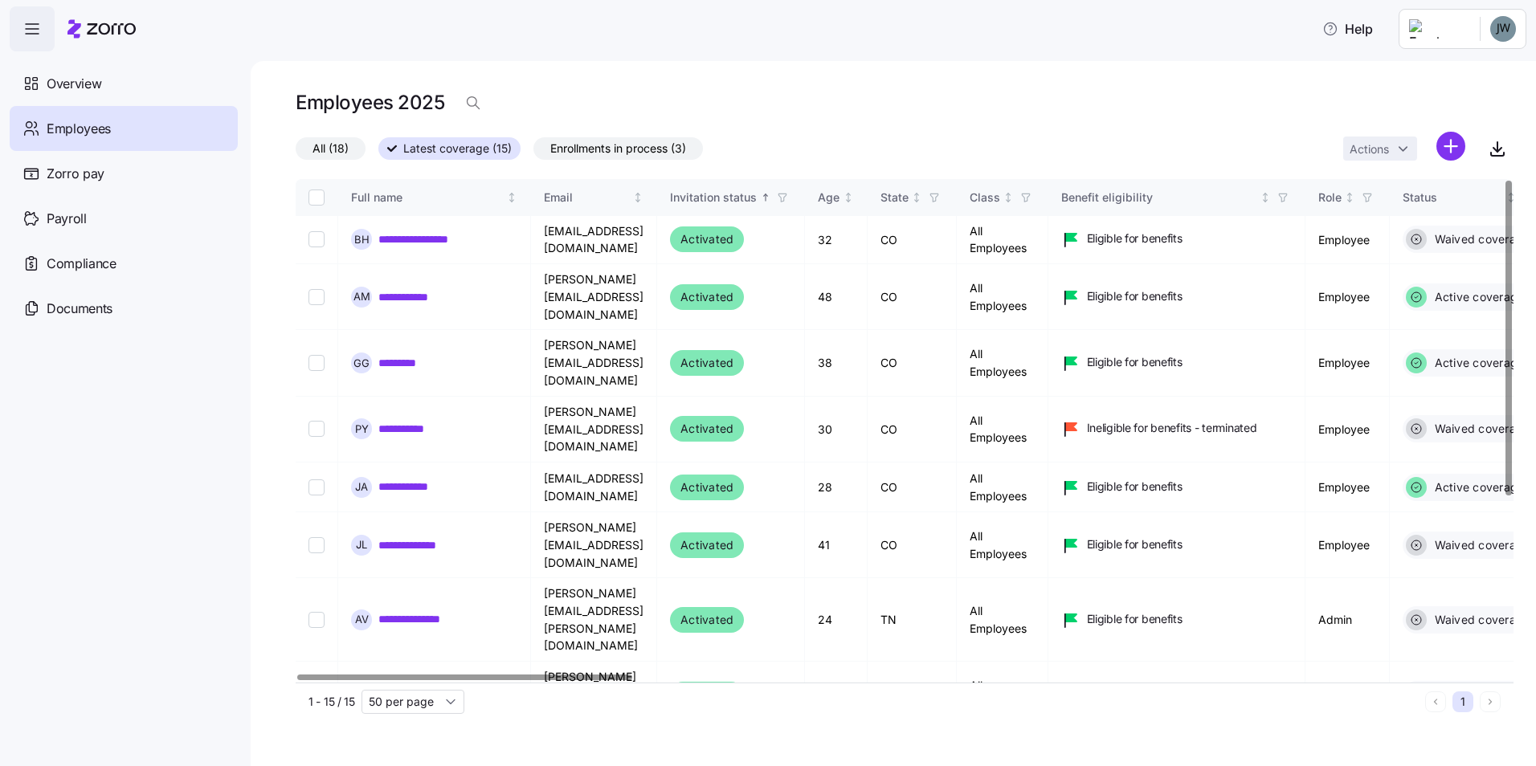
click at [1149, 99] on div "Employees 2025" at bounding box center [905, 109] width 1218 height 45
click at [1505, 44] on html "**********" at bounding box center [768, 378] width 1536 height 757
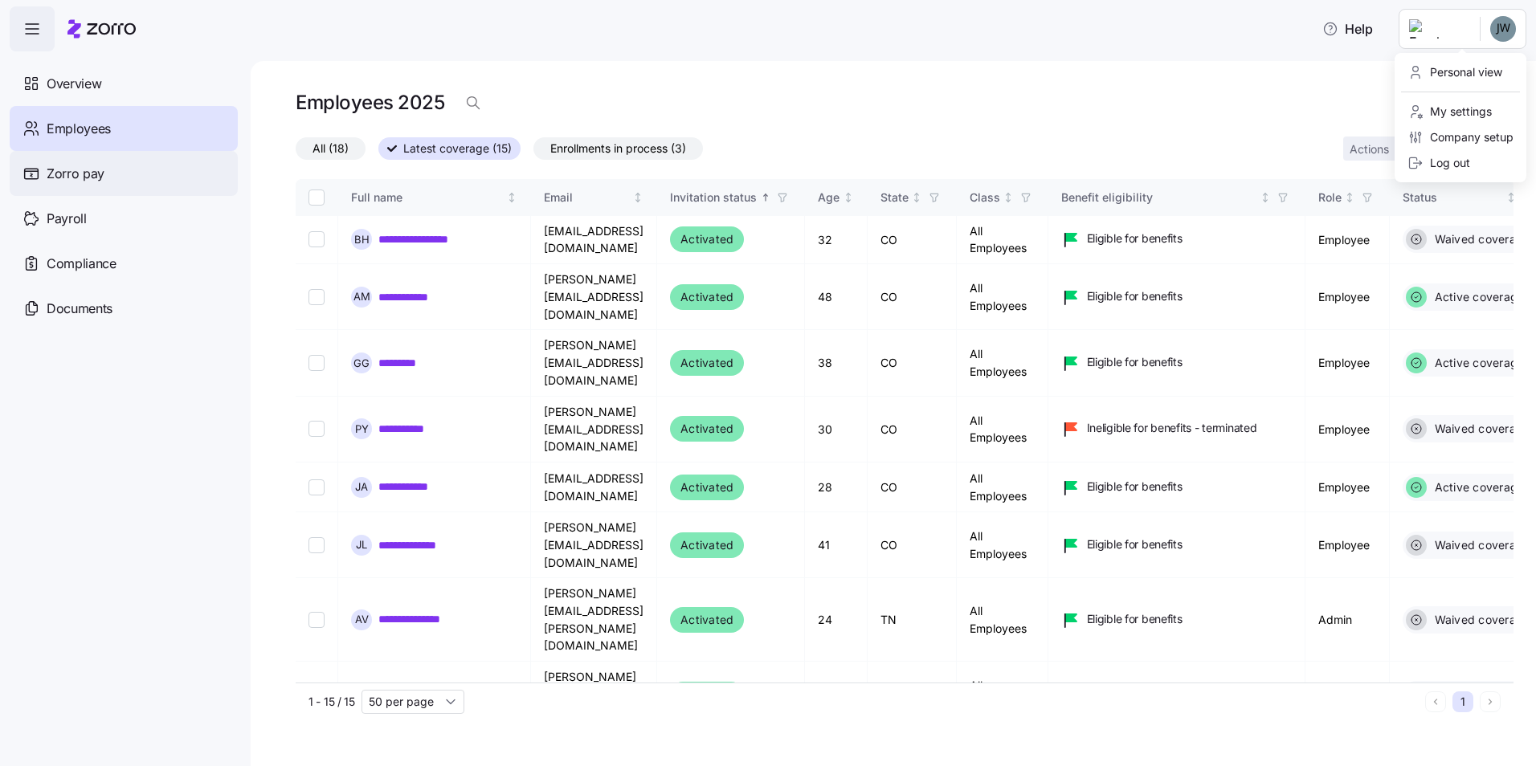
click at [63, 177] on html "**********" at bounding box center [768, 378] width 1536 height 757
click at [63, 177] on span "Zorro pay" at bounding box center [76, 174] width 58 height 20
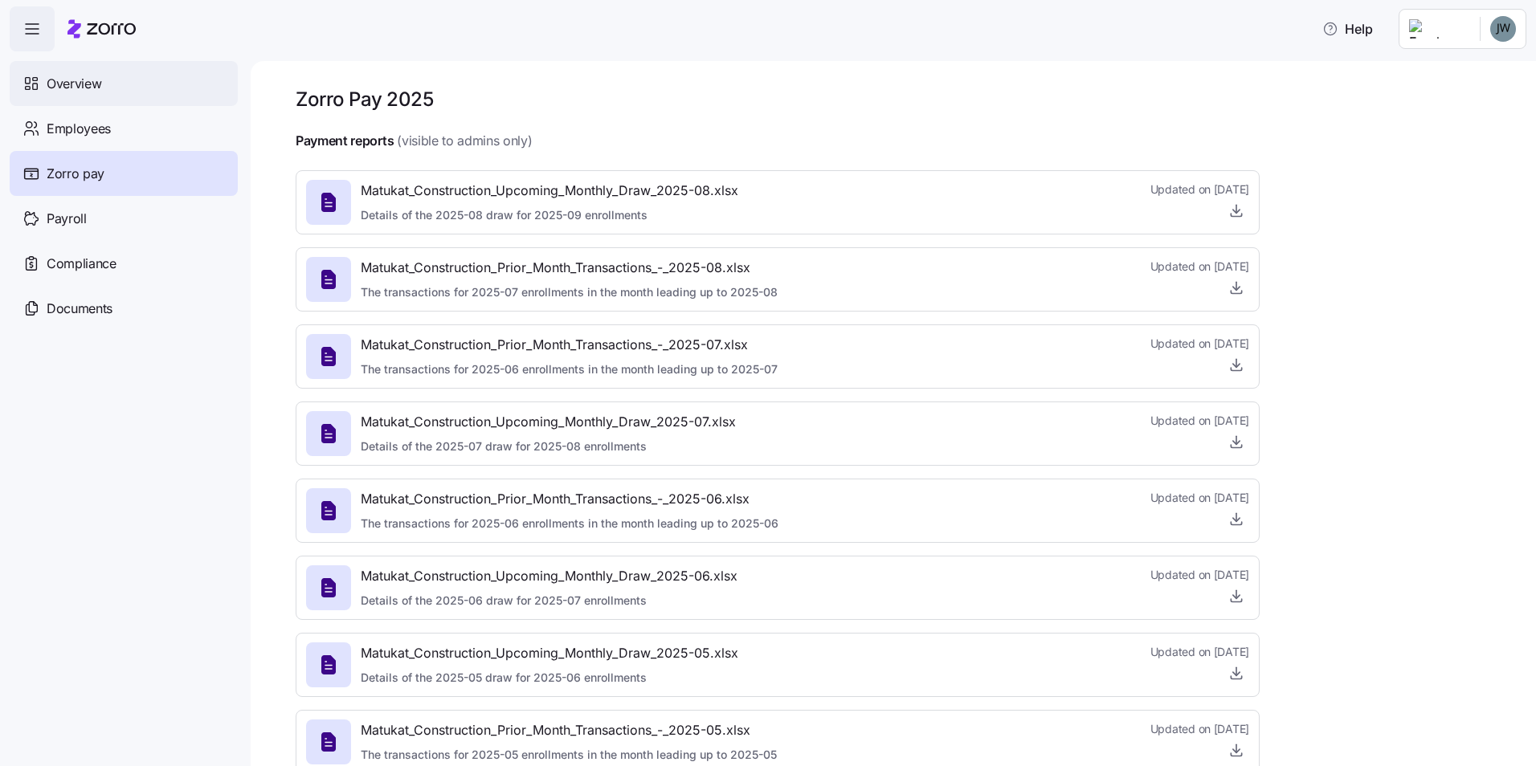
click at [79, 90] on span "Overview" at bounding box center [74, 84] width 55 height 20
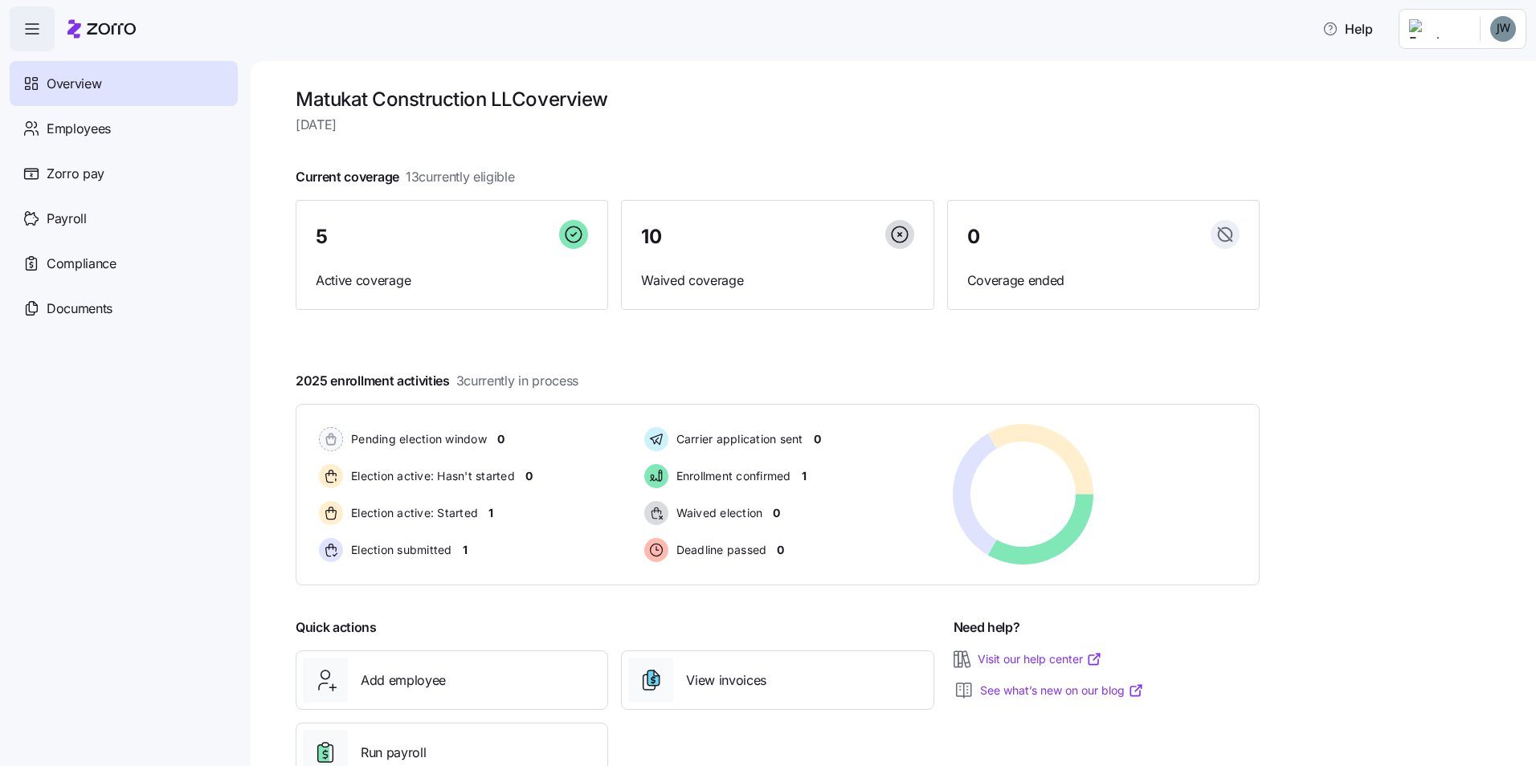
click at [1451, 21] on html "Help Overview Employees Zorro pay Payroll Compliance Documents Matukat Construc…" at bounding box center [768, 378] width 1536 height 757
click at [1451, 162] on div "Log out" at bounding box center [1438, 163] width 63 height 18
click at [6, 25] on header "Help" at bounding box center [768, 25] width 1536 height 51
click at [19, 28] on span "button" at bounding box center [31, 28] width 43 height 43
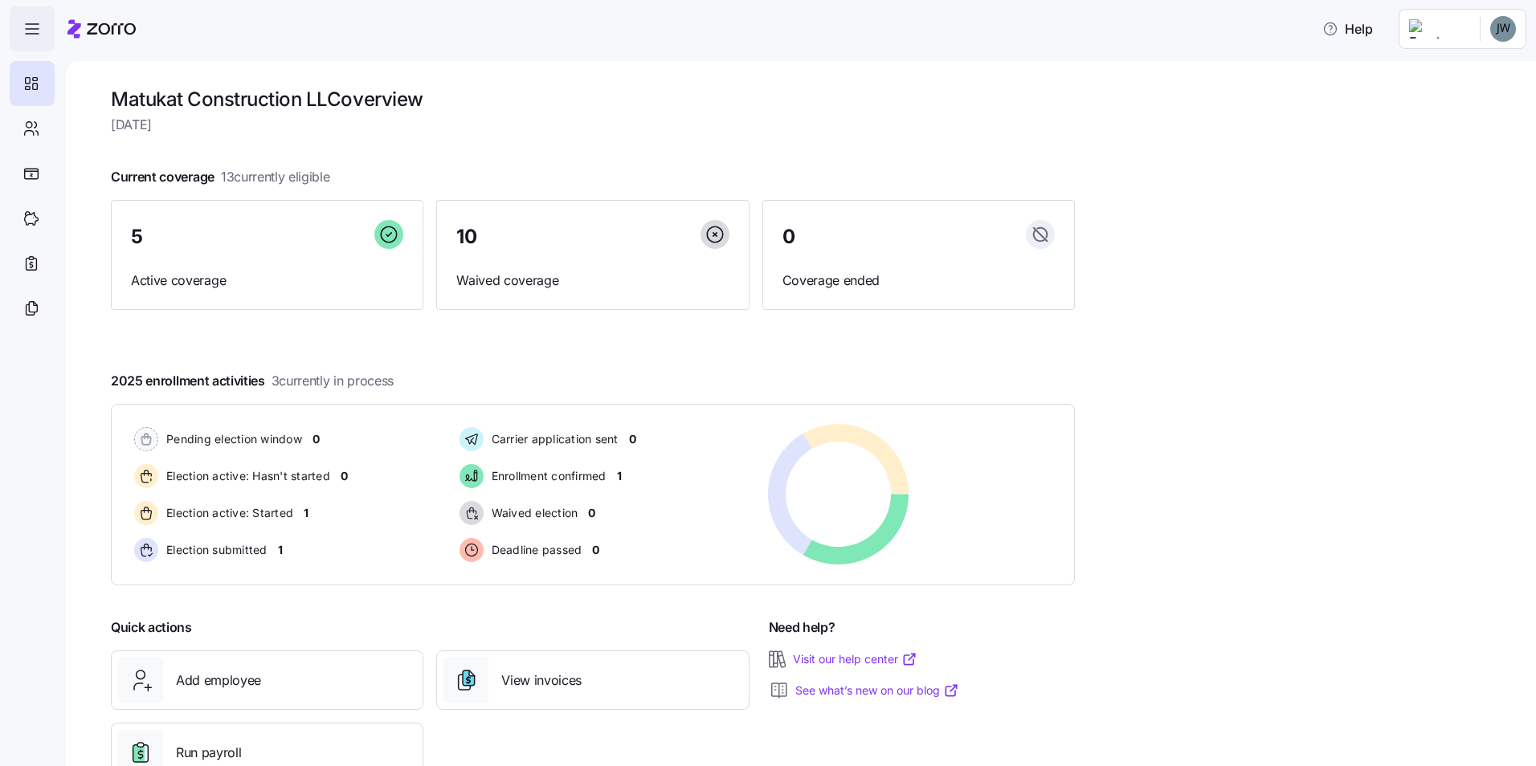
click at [20, 28] on span "button" at bounding box center [31, 28] width 43 height 43
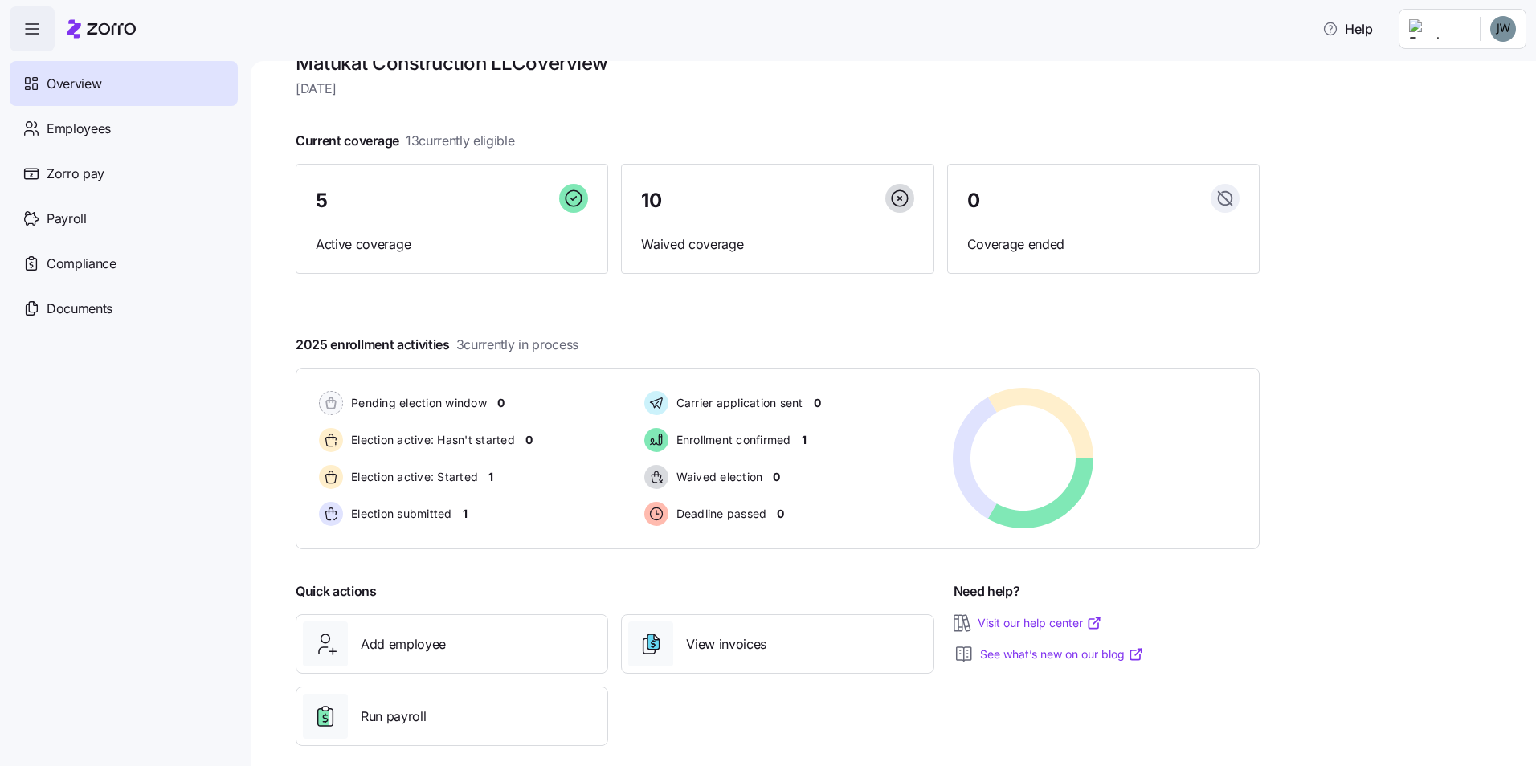
scroll to position [55, 0]
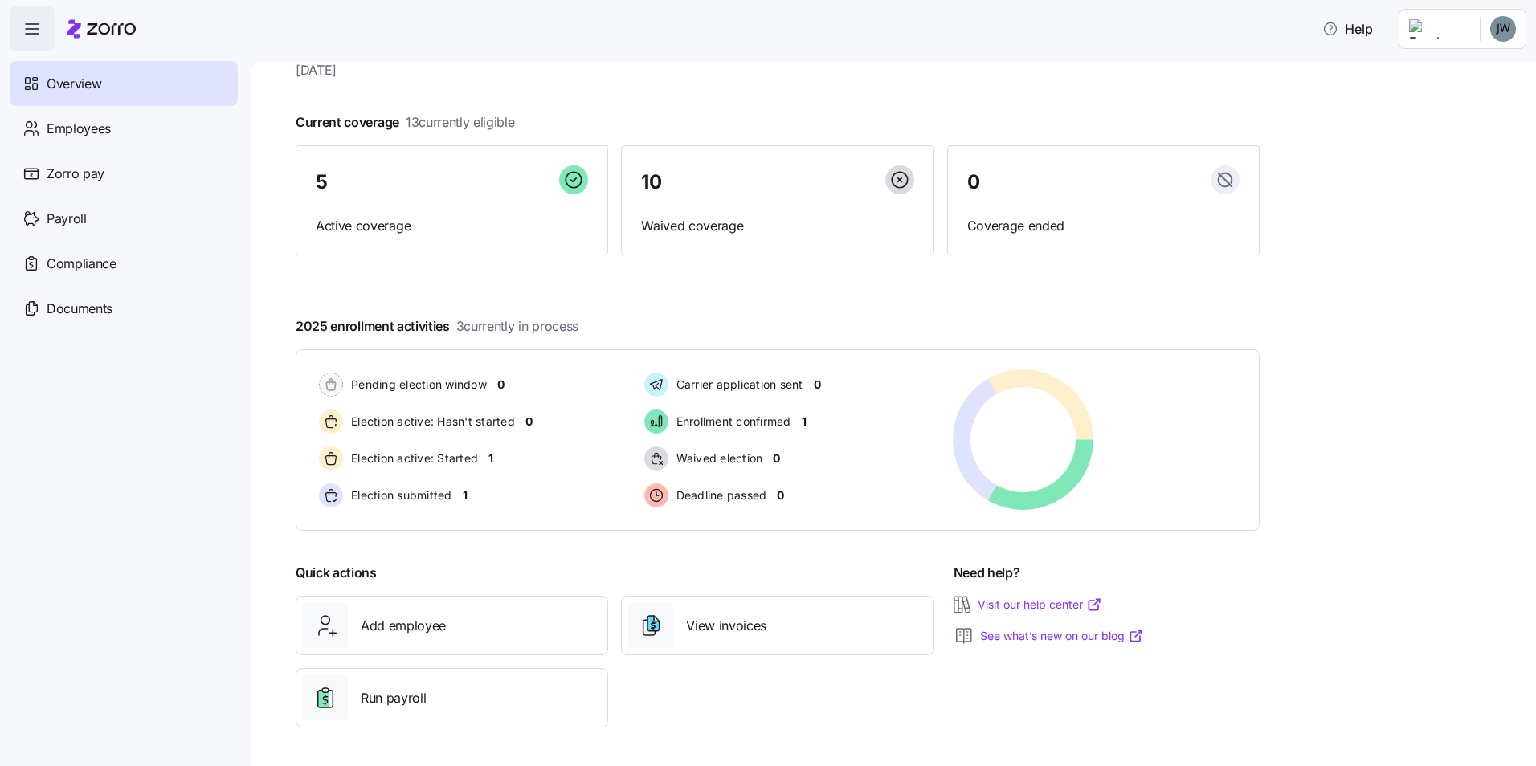
click at [1511, 330] on div "Matukat Construction LLC overview Thursday, August 21 Current coverage 13 curre…" at bounding box center [893, 413] width 1285 height 705
click at [1480, 30] on html "Help Overview Employees Zorro pay Payroll Compliance Documents Matukat Construc…" at bounding box center [768, 378] width 1536 height 757
click at [1479, 84] on div "Personal view" at bounding box center [1460, 72] width 119 height 26
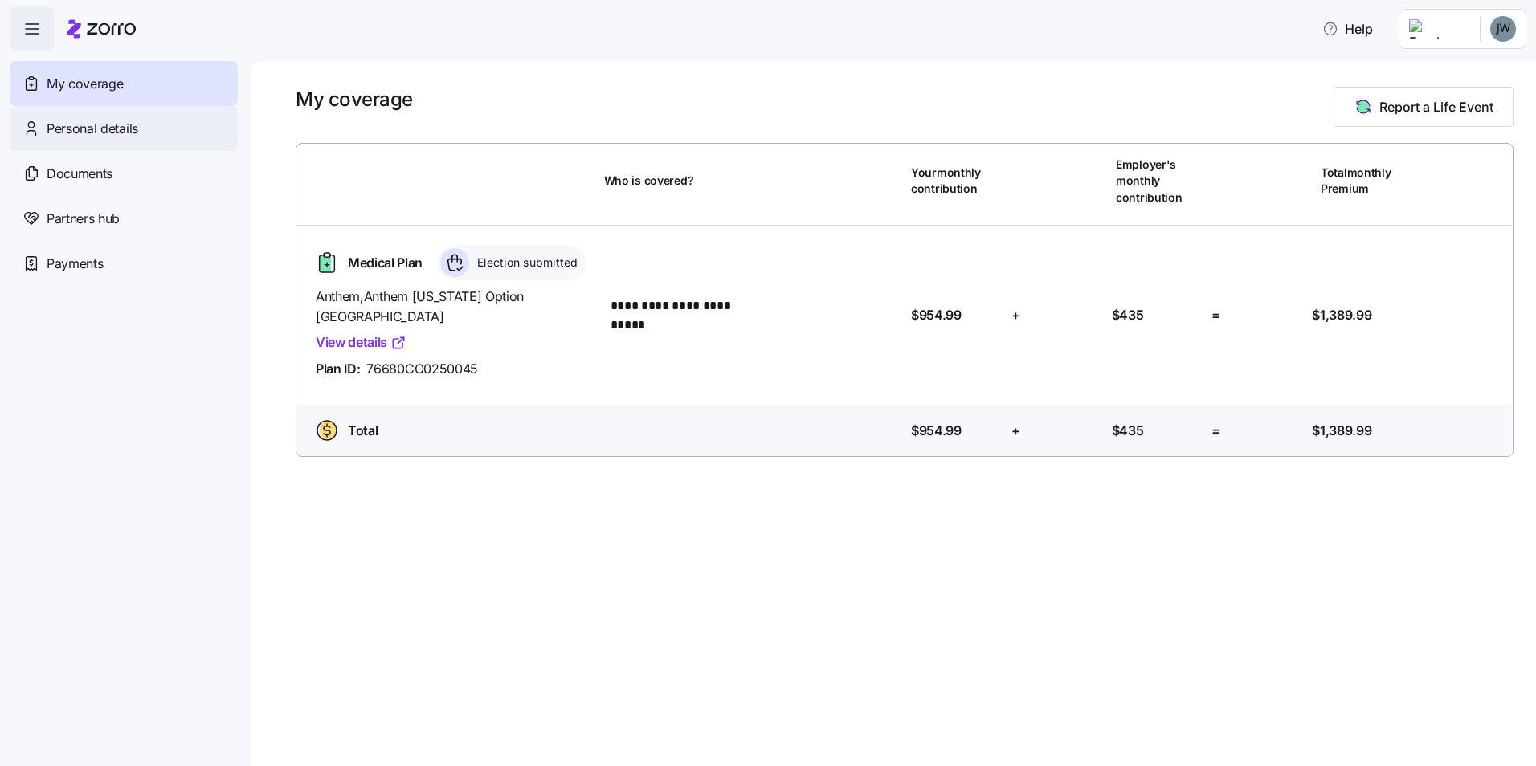
click at [120, 124] on span "Personal details" at bounding box center [93, 129] width 92 height 20
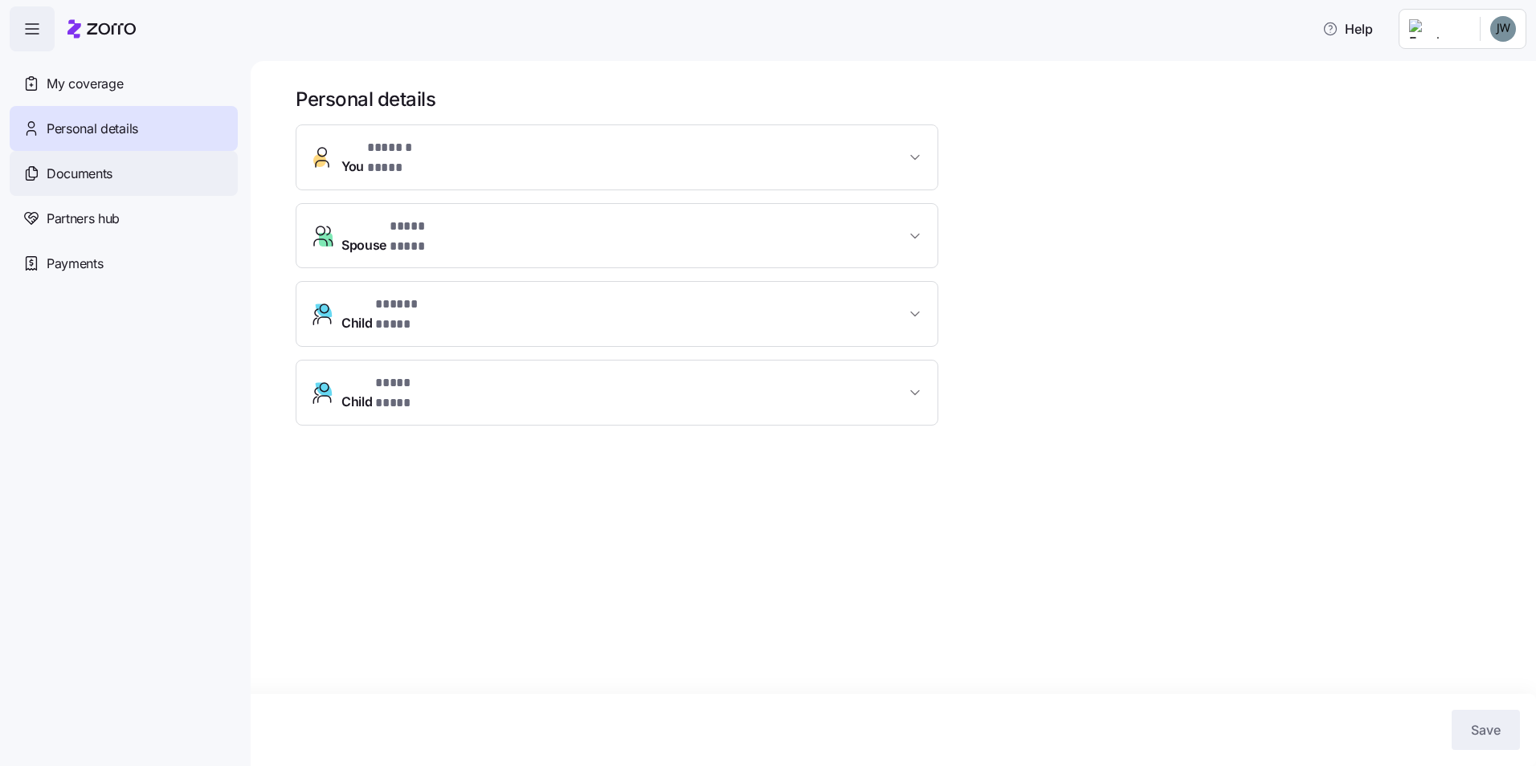
click at [97, 169] on span "Documents" at bounding box center [80, 174] width 66 height 20
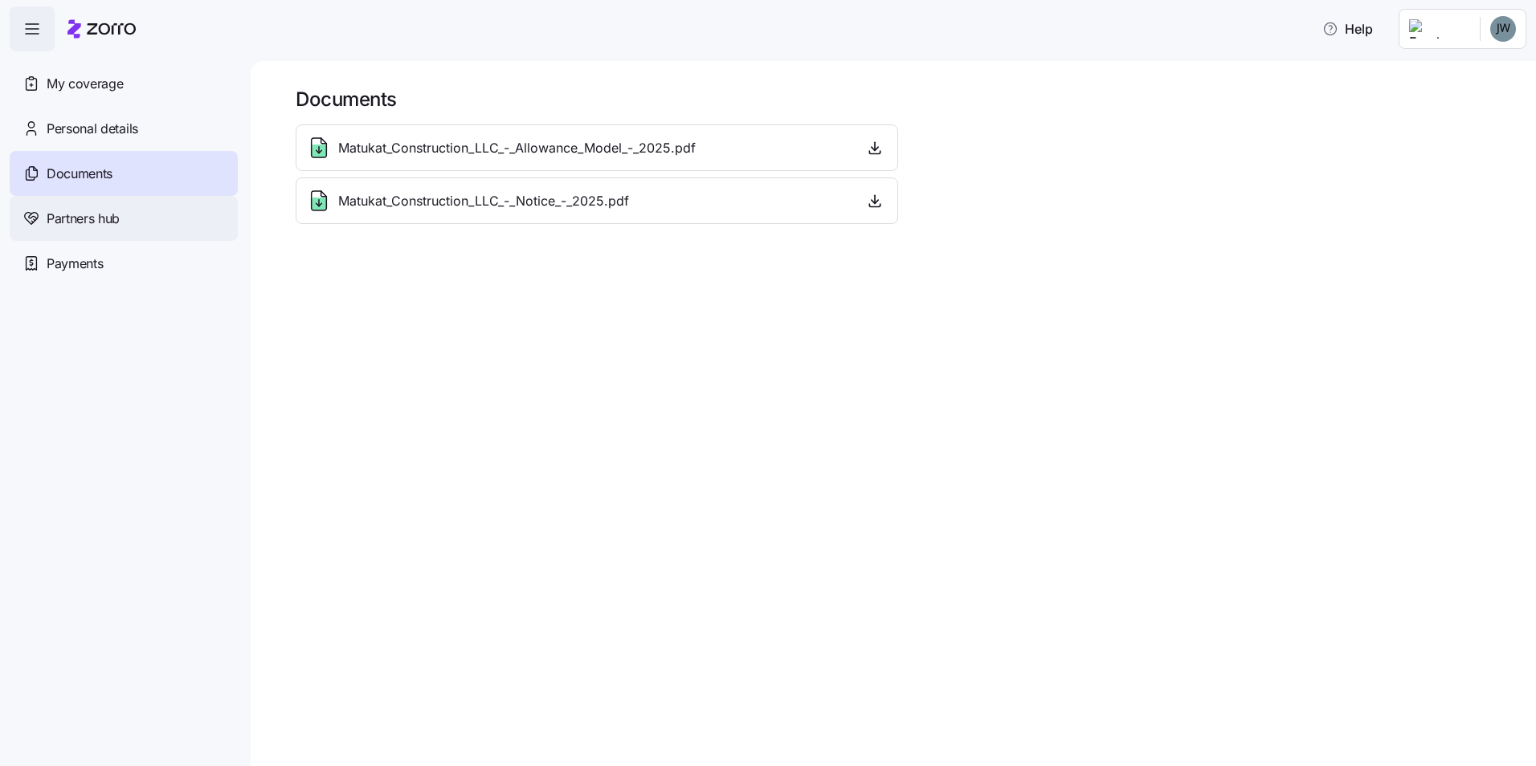
click at [96, 221] on span "Partners hub" at bounding box center [83, 219] width 73 height 20
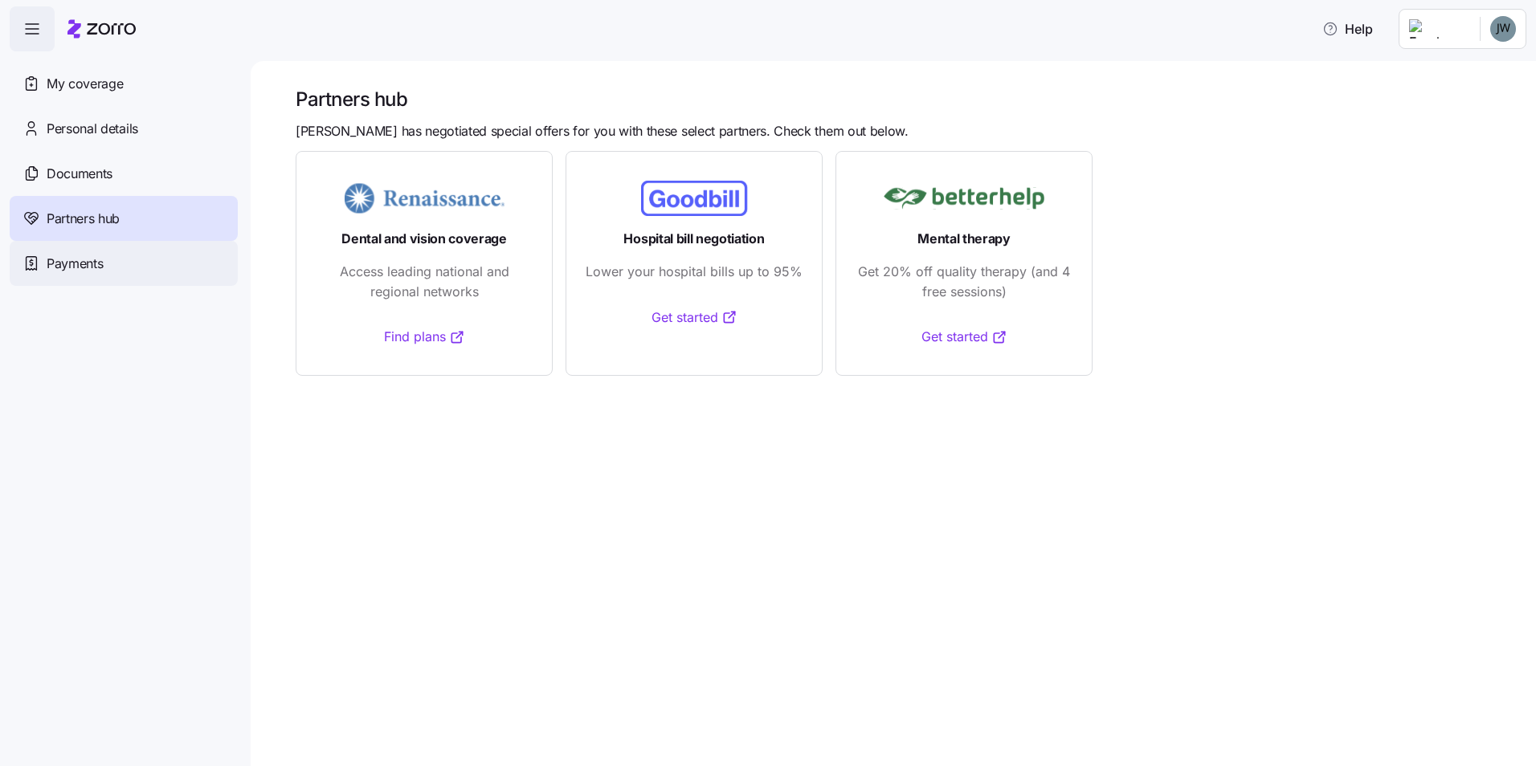
click at [81, 267] on span "Payments" at bounding box center [75, 264] width 56 height 20
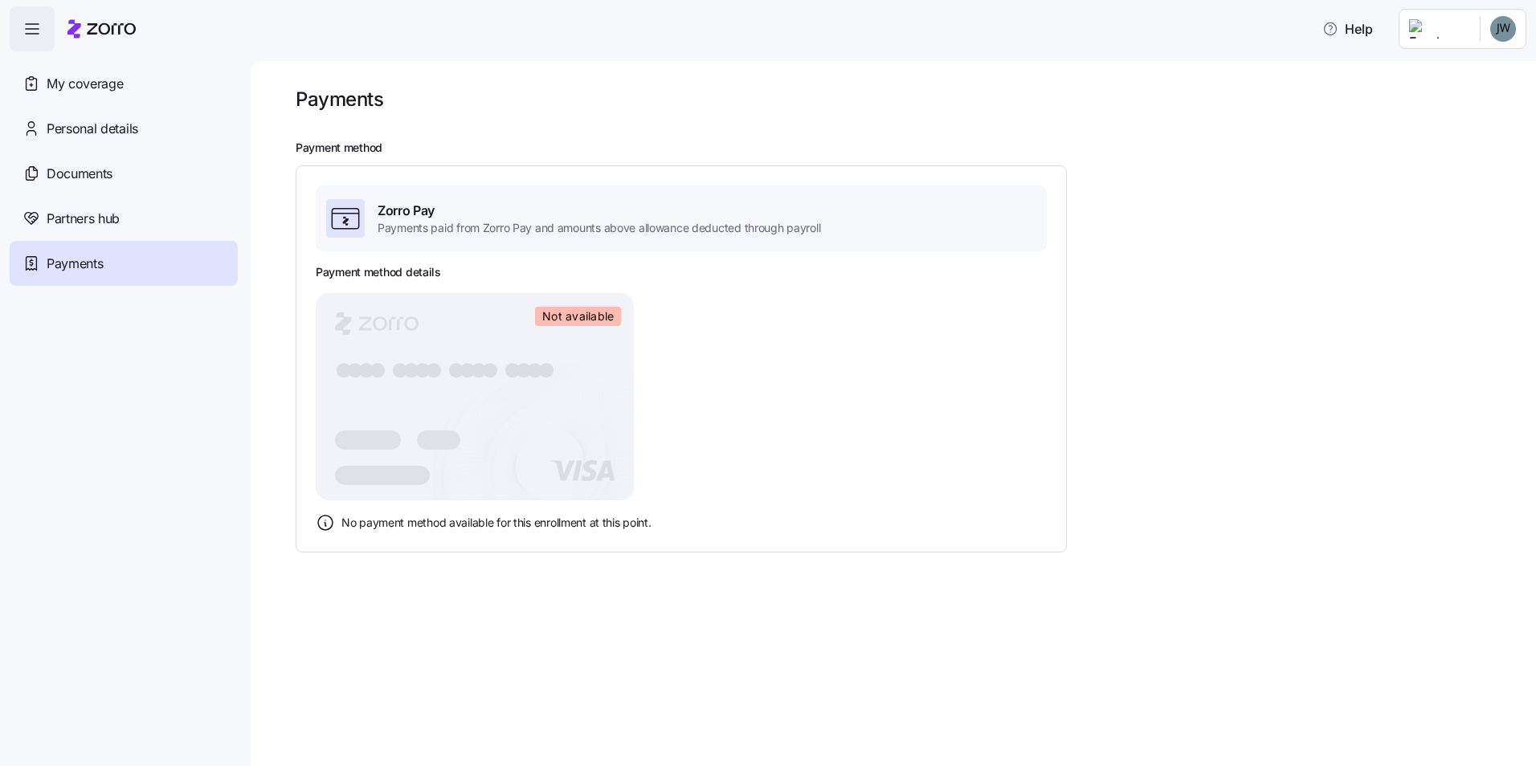
click at [443, 376] on icon "Not available ● ● ● ● ● ● ● ● ● ● ● ● ● ● ● ●" at bounding box center [475, 396] width 318 height 207
click at [221, 397] on nav "My coverage Personal details Documents Partners hub Payments" at bounding box center [125, 408] width 251 height 715
click at [1208, 224] on div "Payment method Zorro Pay Payments paid from Zorro Pay and amounts above allowan…" at bounding box center [905, 346] width 1218 height 411
click at [1324, 154] on h2 "Payment method" at bounding box center [905, 148] width 1218 height 15
click at [1487, 38] on html "Help My coverage Personal details Documents Partners hub Payments Payments Paym…" at bounding box center [768, 378] width 1536 height 757
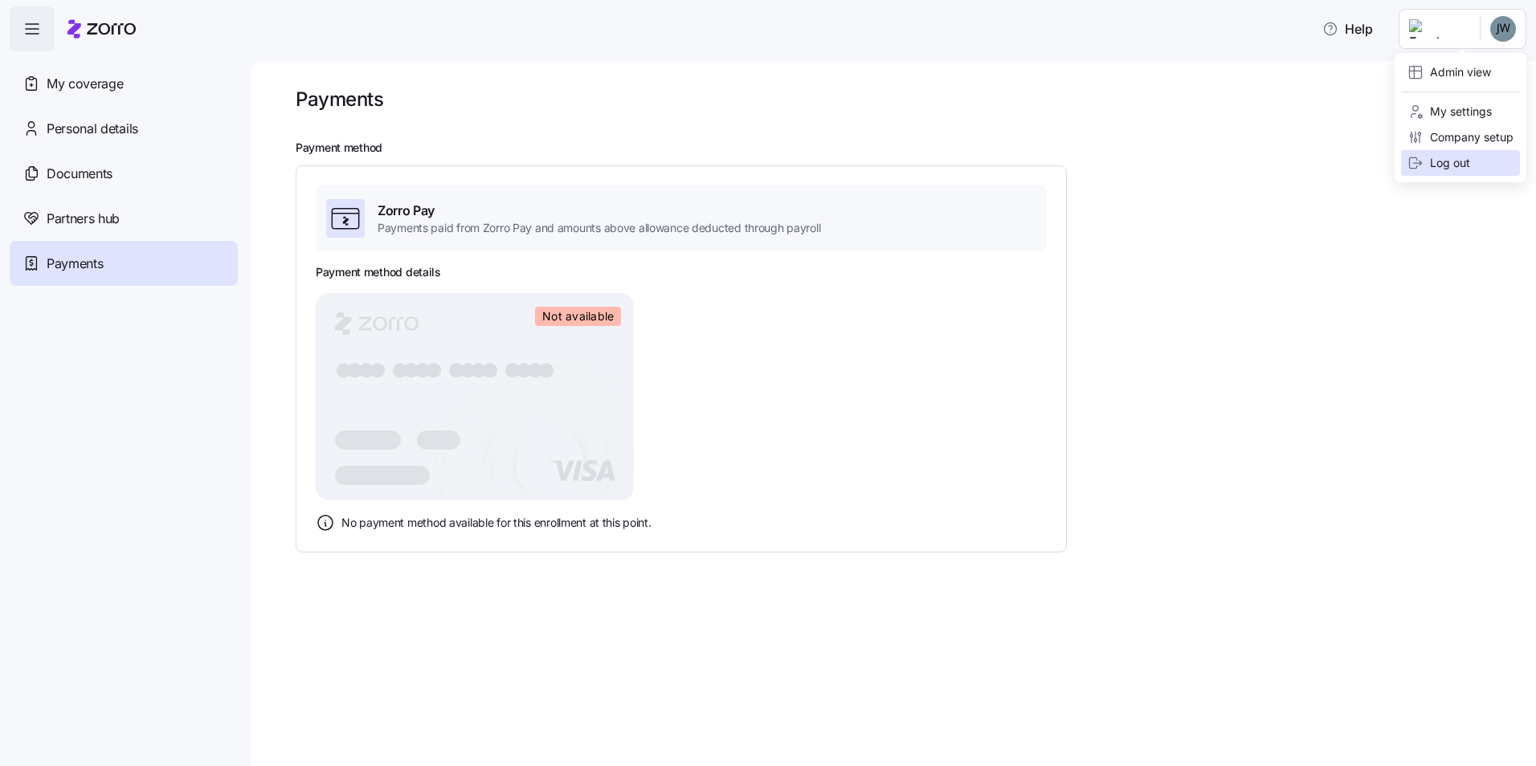
click at [1464, 167] on div "Log out" at bounding box center [1438, 163] width 63 height 18
